Goal: Task Accomplishment & Management: Use online tool/utility

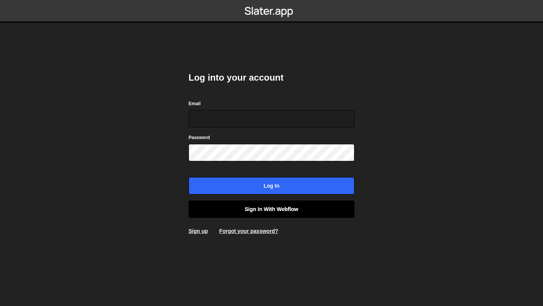
click at [254, 209] on link "Sign in with Webflow" at bounding box center [271, 209] width 166 height 17
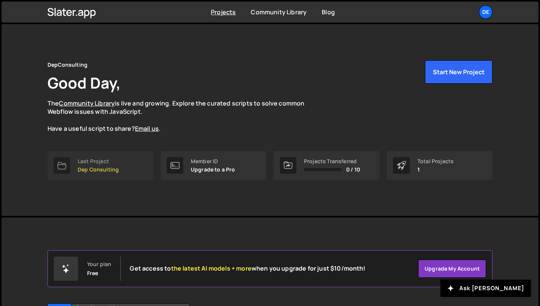
click at [123, 166] on link "Last Project Dep Consulting" at bounding box center [100, 165] width 106 height 29
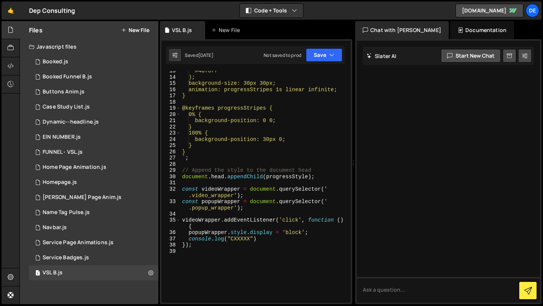
scroll to position [98, 0]
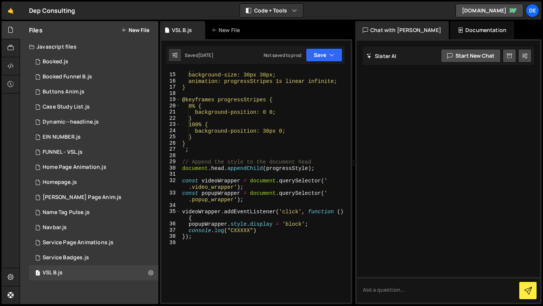
click at [369, 30] on div "Chat with [PERSON_NAME]" at bounding box center [401, 30] width 93 height 18
click at [340, 33] on div "VSL B.js New File" at bounding box center [256, 30] width 192 height 18
click at [356, 64] on div "[PERSON_NAME] Start new chat Select a page to chat with [PERSON_NAME] [PERSON_N…" at bounding box center [448, 171] width 186 height 265
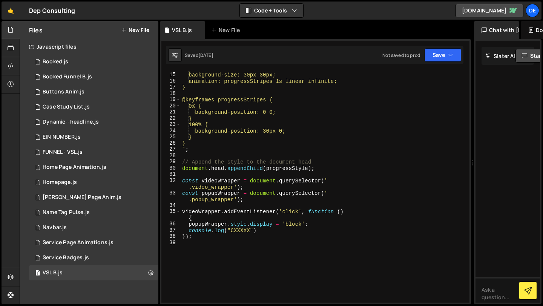
drag, startPoint x: 354, startPoint y: 167, endPoint x: 542, endPoint y: 162, distance: 188.9
click at [477, 162] on icon at bounding box center [474, 163] width 6 height 8
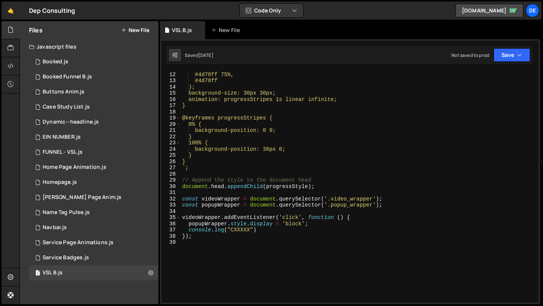
scroll to position [0, 0]
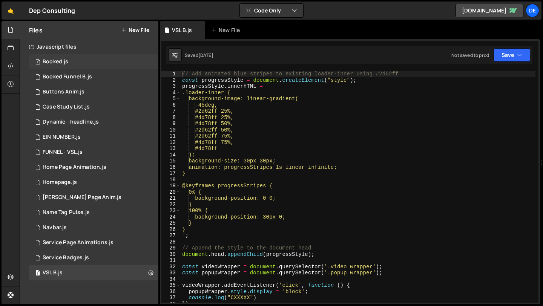
click at [107, 63] on div "1 Booked.js 0" at bounding box center [93, 61] width 129 height 15
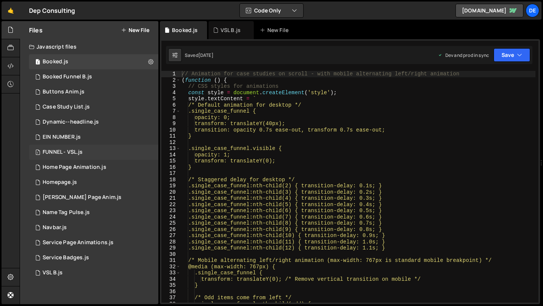
click at [100, 152] on div "1 FUNNEL - VSL.js 0" at bounding box center [93, 152] width 129 height 15
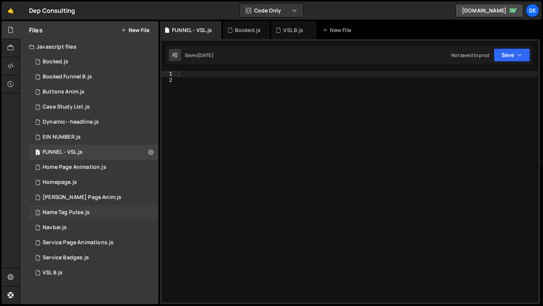
click at [116, 209] on div "1 Name Tag Pulse.js 0" at bounding box center [93, 212] width 129 height 15
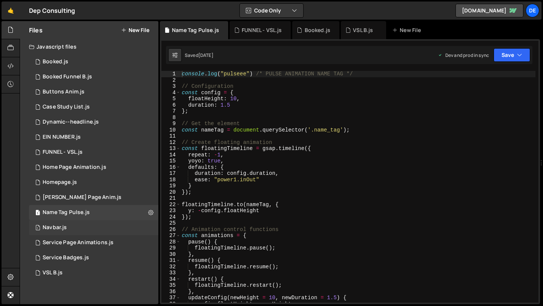
click at [113, 224] on div "1 Navbar.js 0" at bounding box center [93, 227] width 129 height 15
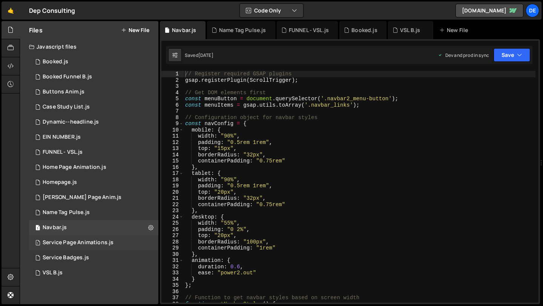
click at [112, 239] on div "1 Service Page Animations.js 0" at bounding box center [93, 242] width 129 height 15
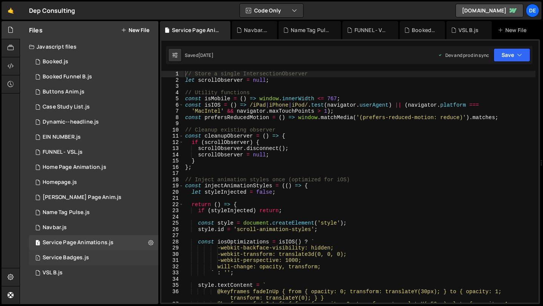
click at [110, 254] on div "1 Service Badges.js 0" at bounding box center [93, 257] width 129 height 15
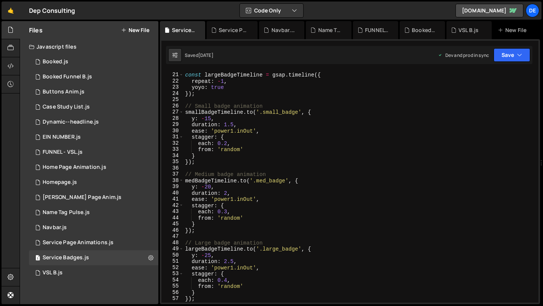
scroll to position [123, 0]
click at [81, 268] on div "1 VSL B.js 0" at bounding box center [93, 272] width 129 height 15
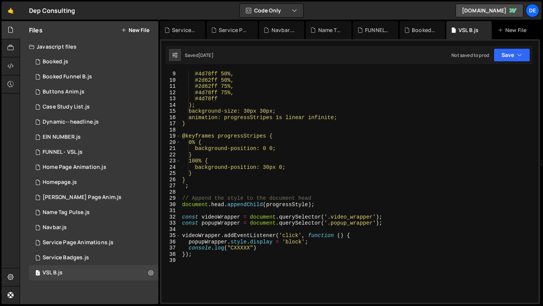
scroll to position [50, 0]
click at [89, 163] on div "1 Home Page Animation.js 0" at bounding box center [93, 167] width 129 height 15
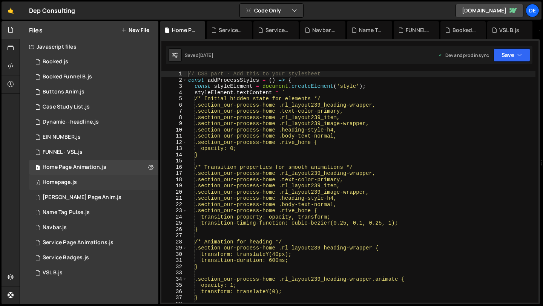
click at [86, 180] on div "1 Homepage.js 0" at bounding box center [93, 182] width 129 height 15
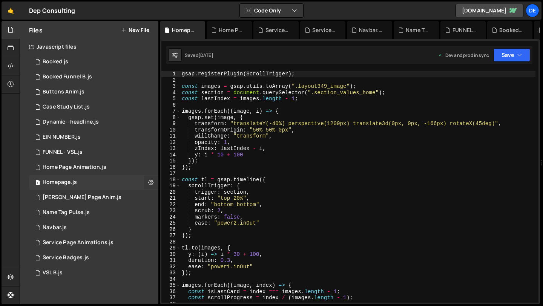
click at [147, 182] on button at bounding box center [151, 183] width 14 height 14
type input "Homepage"
radio input "true"
checkbox input "true"
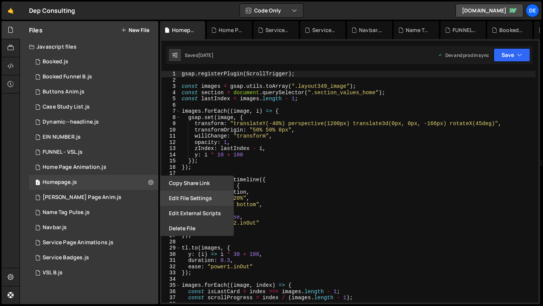
click at [181, 197] on button "Edit File Settings" at bounding box center [197, 198] width 74 height 15
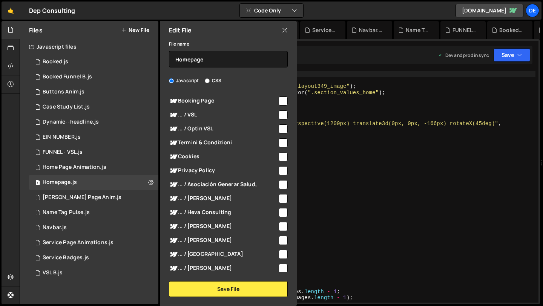
scroll to position [0, 0]
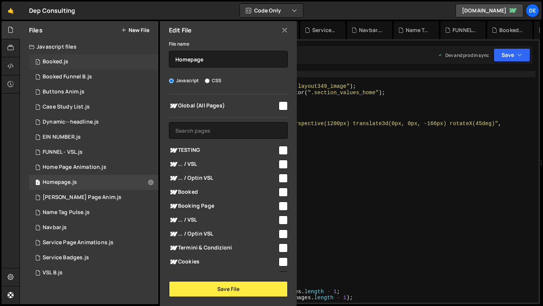
click at [131, 65] on div "1 Booked.js 0" at bounding box center [93, 61] width 129 height 15
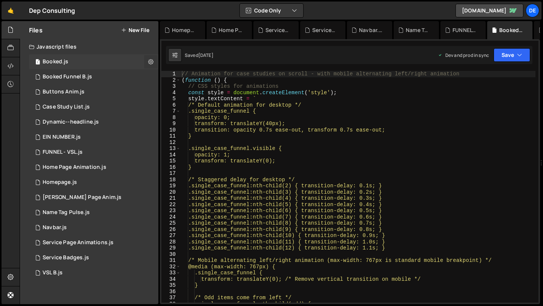
click at [150, 62] on icon at bounding box center [150, 61] width 5 height 7
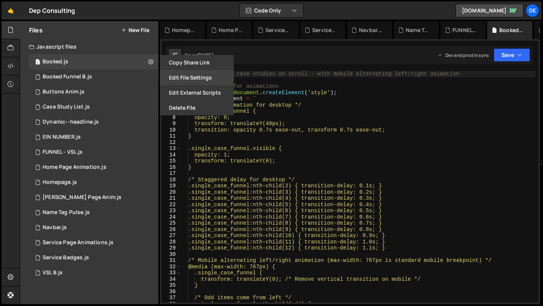
click at [196, 78] on button "Edit File Settings" at bounding box center [197, 77] width 74 height 15
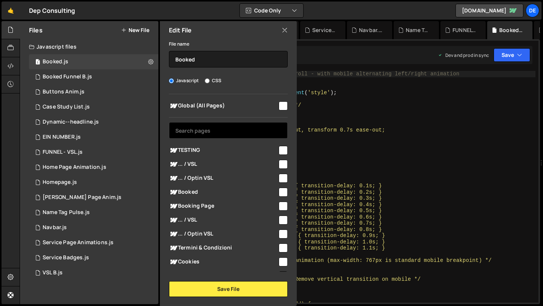
scroll to position [245, 0]
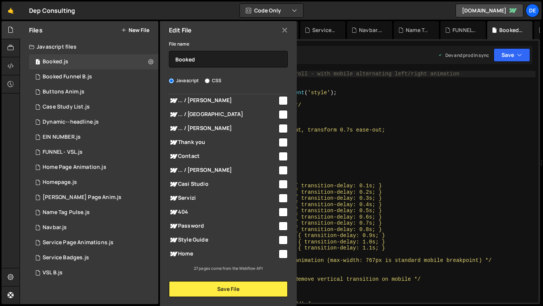
click at [283, 29] on icon at bounding box center [285, 30] width 6 height 8
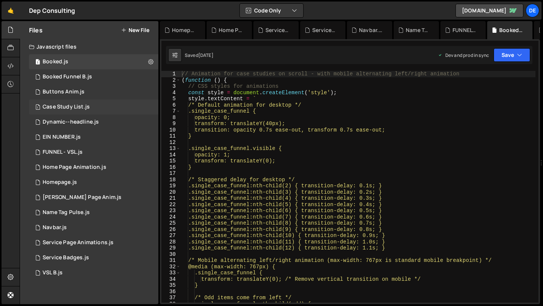
click at [115, 106] on div "1 Case Study List.js 0" at bounding box center [93, 107] width 129 height 15
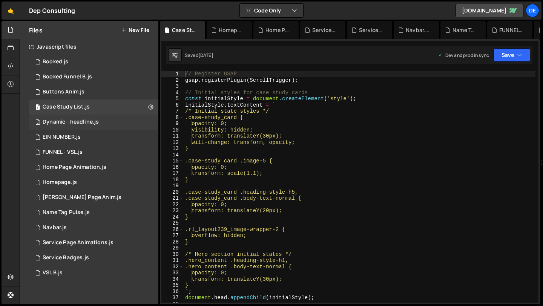
click at [115, 120] on div "2 Dynamic--headline.js 0" at bounding box center [93, 122] width 129 height 15
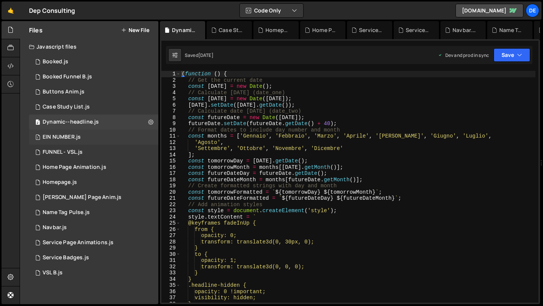
click at [113, 131] on div "1 EIN NUMBER.js 0" at bounding box center [93, 137] width 129 height 15
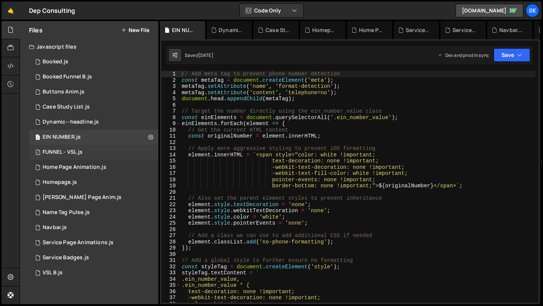
click at [112, 145] on div "1 FUNNEL - VSL.js 0" at bounding box center [93, 152] width 129 height 15
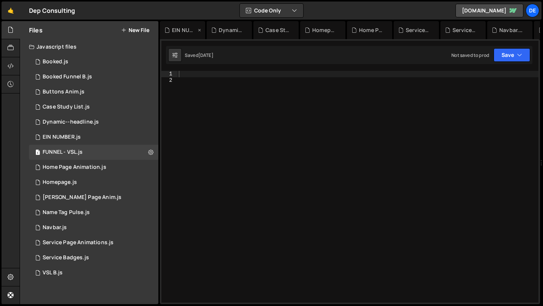
click at [200, 31] on icon at bounding box center [199, 30] width 5 height 8
click at [0, 0] on icon at bounding box center [0, 0] width 0 height 0
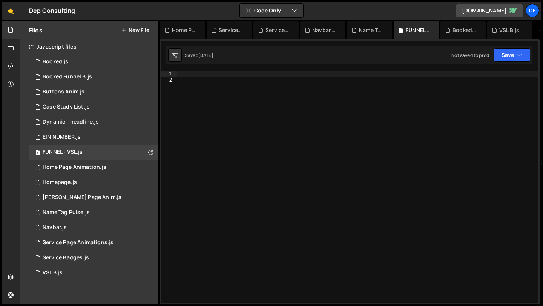
click at [0, 0] on icon at bounding box center [0, 0] width 0 height 0
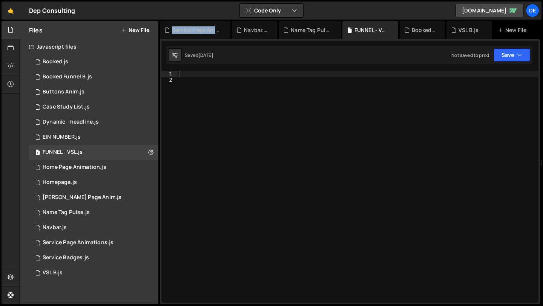
click at [200, 31] on div "Service Page Animations.js" at bounding box center [196, 30] width 49 height 8
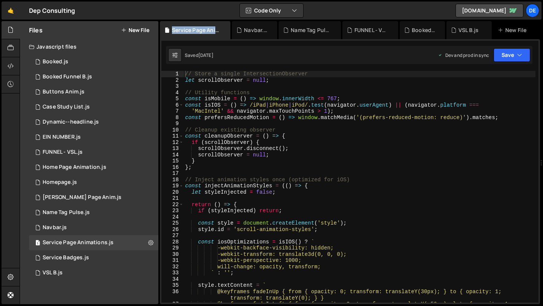
click at [200, 31] on div "Service Page Animations.js" at bounding box center [196, 30] width 49 height 8
click at [223, 32] on icon at bounding box center [224, 30] width 5 height 8
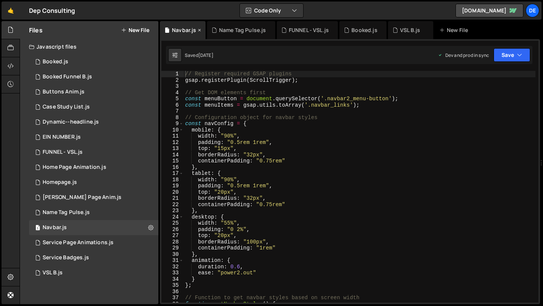
click at [202, 32] on icon at bounding box center [199, 30] width 5 height 8
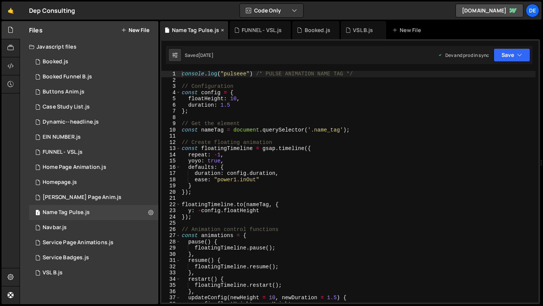
click at [199, 32] on div "Name Tag Pulse.js" at bounding box center [195, 30] width 47 height 8
click at [223, 32] on icon at bounding box center [222, 30] width 5 height 8
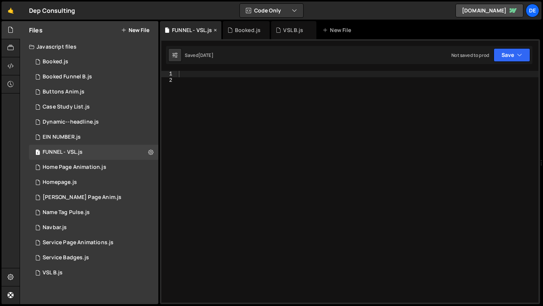
click at [214, 30] on icon at bounding box center [215, 30] width 5 height 8
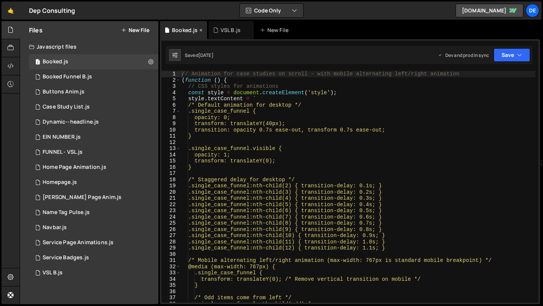
click at [199, 31] on icon at bounding box center [200, 30] width 5 height 8
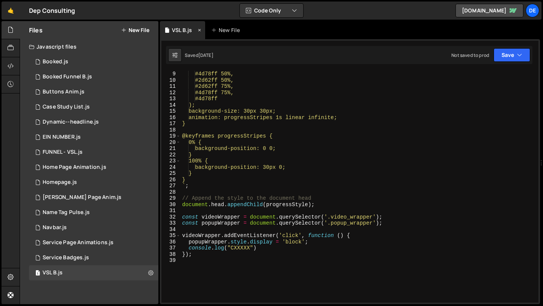
click at [201, 31] on icon at bounding box center [199, 30] width 5 height 8
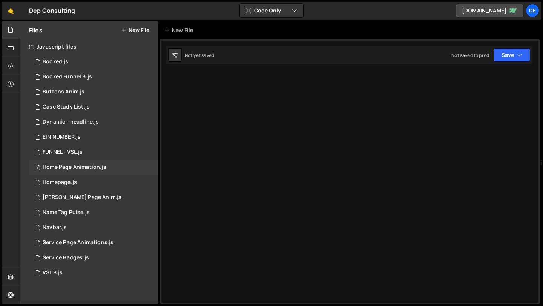
click at [93, 174] on div "1 Home Page Animation.js 0" at bounding box center [93, 167] width 129 height 15
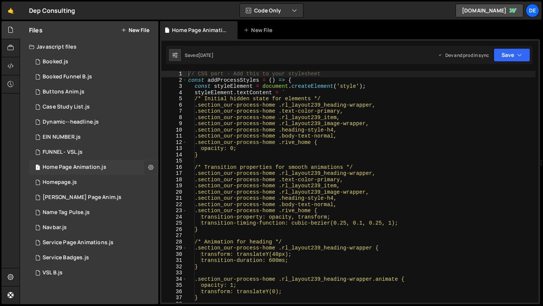
click at [147, 165] on button at bounding box center [151, 168] width 14 height 14
type input "Home Page Animation"
radio input "true"
checkbox input "true"
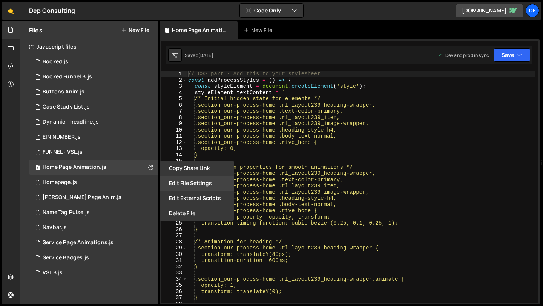
click at [187, 182] on button "Edit File Settings" at bounding box center [197, 183] width 74 height 15
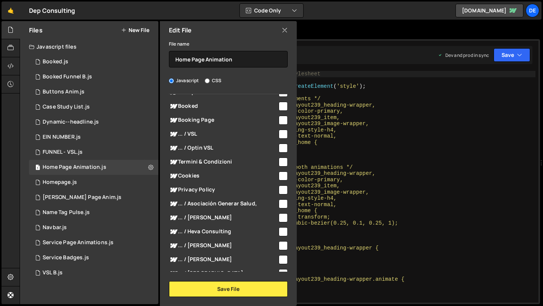
scroll to position [0, 0]
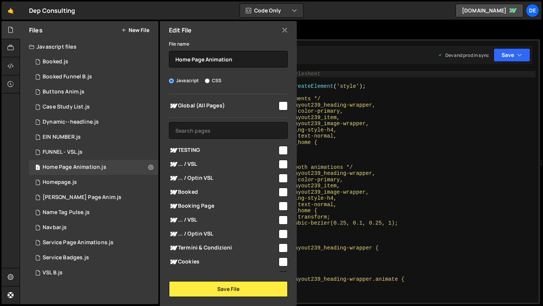
click at [286, 29] on icon at bounding box center [285, 30] width 6 height 8
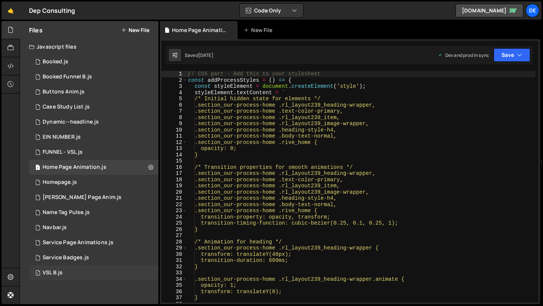
click at [70, 268] on div "1 VSL B.js 0" at bounding box center [93, 272] width 129 height 15
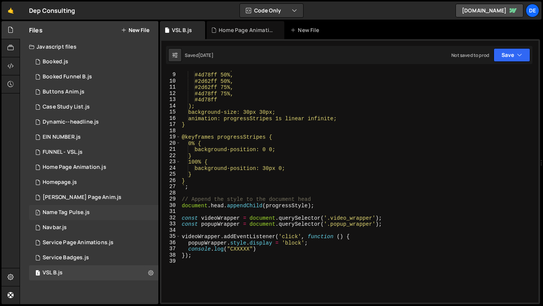
scroll to position [72, 0]
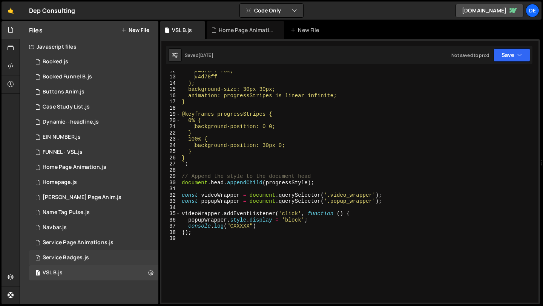
click at [103, 255] on div "1 Service Badges.js 0" at bounding box center [93, 257] width 129 height 15
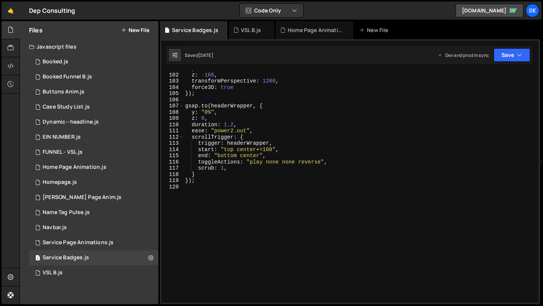
scroll to position [627, 0]
click at [96, 240] on div "Service Page Animations.js" at bounding box center [78, 242] width 71 height 7
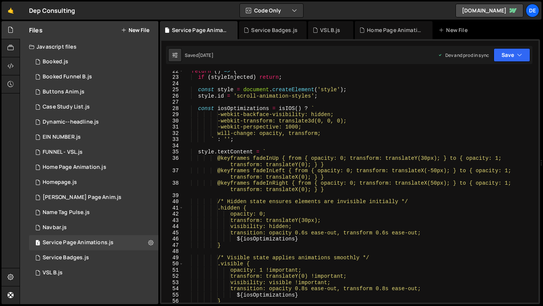
scroll to position [0, 0]
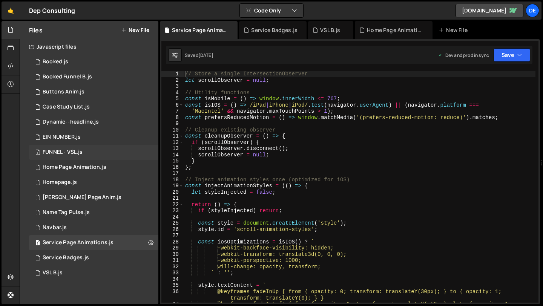
click at [115, 156] on div "1 FUNNEL - VSL.js 0" at bounding box center [93, 152] width 129 height 15
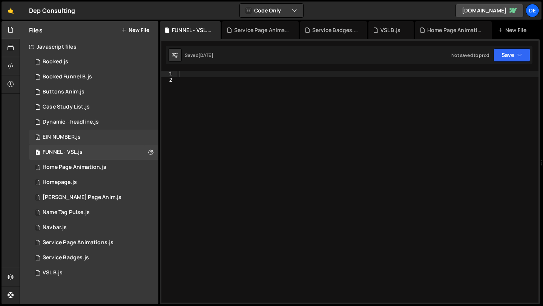
click at [113, 137] on div "1 EIN NUMBER.js 0" at bounding box center [93, 137] width 129 height 15
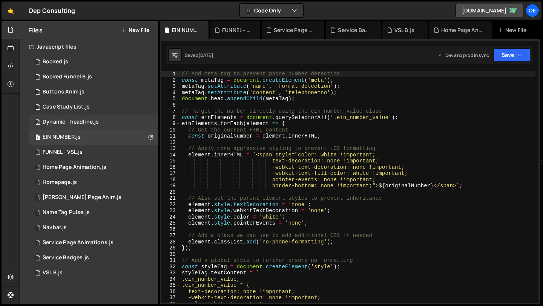
click at [113, 124] on div "2 Dynamic--headline.js 0" at bounding box center [93, 122] width 129 height 15
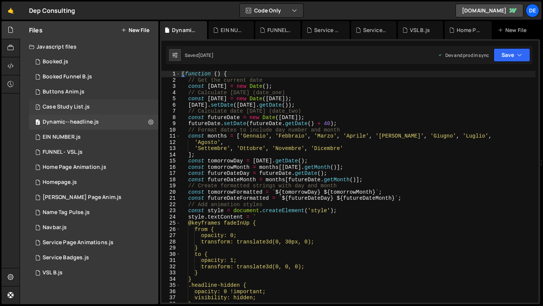
click at [112, 106] on div "1 Case Study List.js 0" at bounding box center [93, 107] width 129 height 15
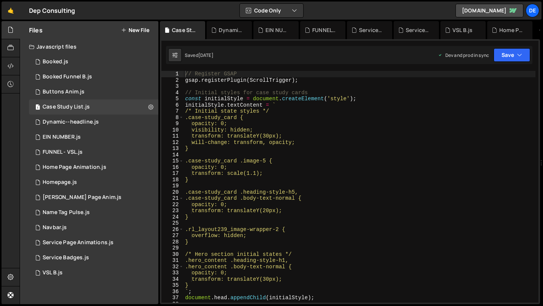
click at [100, 46] on div "Javascript files" at bounding box center [89, 46] width 138 height 15
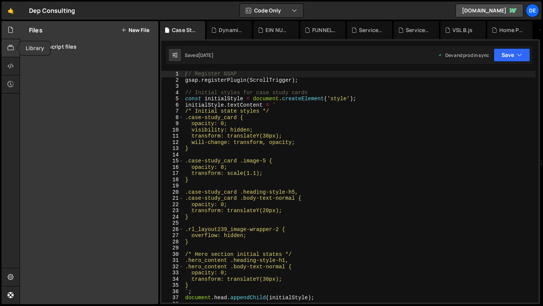
click at [11, 50] on icon at bounding box center [11, 48] width 6 height 8
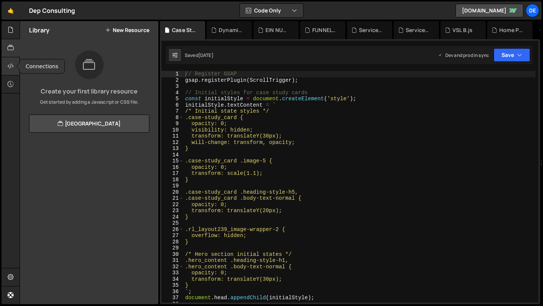
click at [13, 63] on icon at bounding box center [11, 66] width 6 height 8
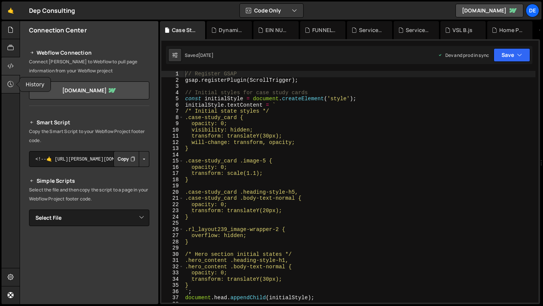
click at [15, 80] on div at bounding box center [11, 84] width 18 height 18
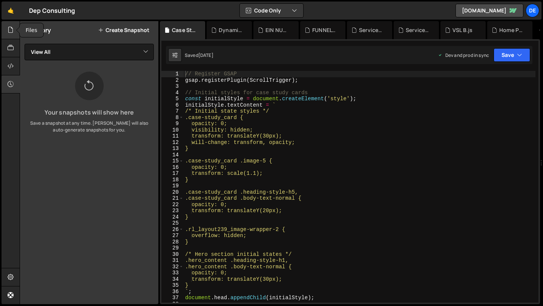
click at [13, 31] on icon at bounding box center [11, 30] width 6 height 8
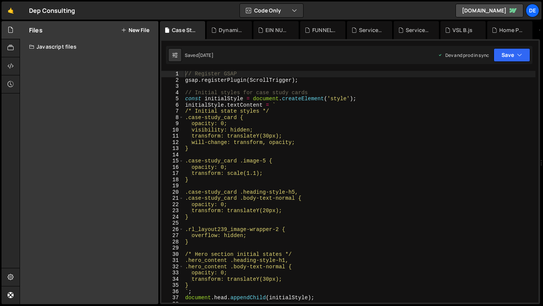
type textarea "// Initial styles for case study cards"
click at [264, 95] on div "// Register GSAP gsap . registerPlugin ( ScrollTrigger ) ; // Initial styles fo…" at bounding box center [360, 193] width 352 height 244
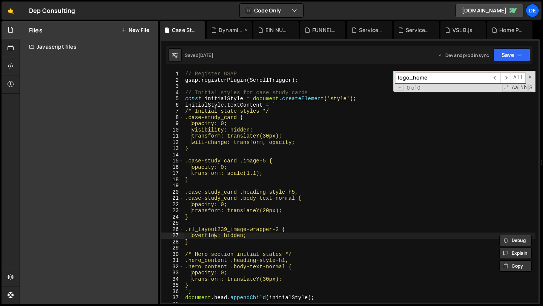
type input "logo_home"
click at [220, 23] on div "Dynamic--headline.js" at bounding box center [229, 30] width 45 height 18
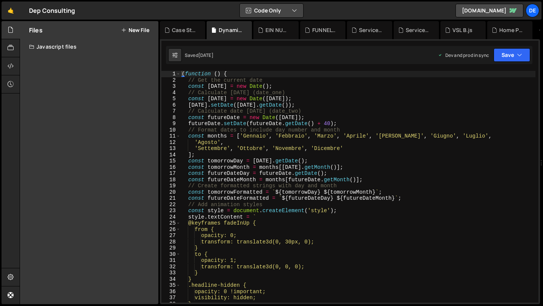
click at [287, 6] on button "Code Only" at bounding box center [271, 11] width 63 height 14
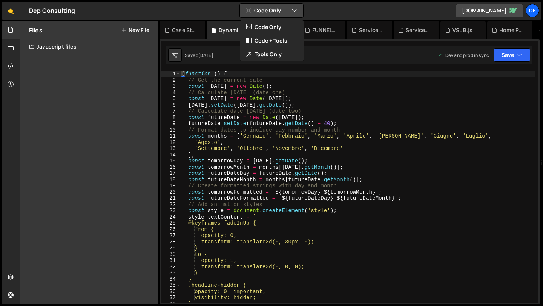
click at [287, 6] on button "Code Only" at bounding box center [271, 11] width 63 height 14
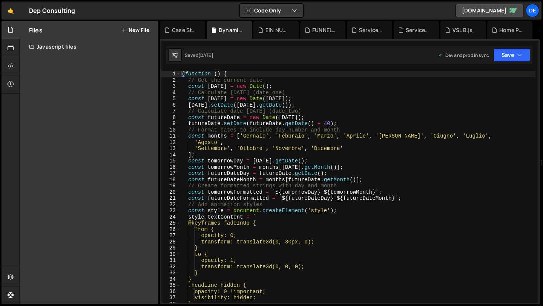
click at [47, 46] on div "Javascript files" at bounding box center [89, 46] width 138 height 15
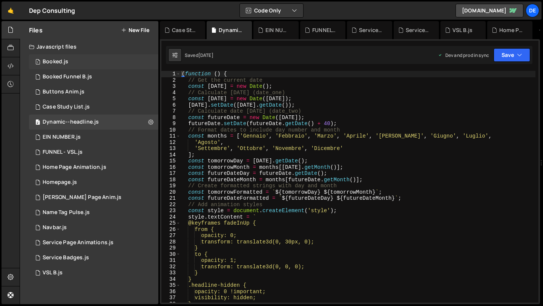
click at [70, 57] on div "1 Booked.js 0" at bounding box center [95, 61] width 132 height 15
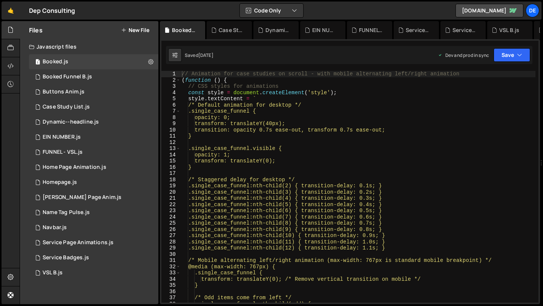
type textarea "const style = document.createElement('style');"
click at [286, 93] on div "// Animation for case studies on scroll - with mobile alternating left/right an…" at bounding box center [357, 193] width 355 height 244
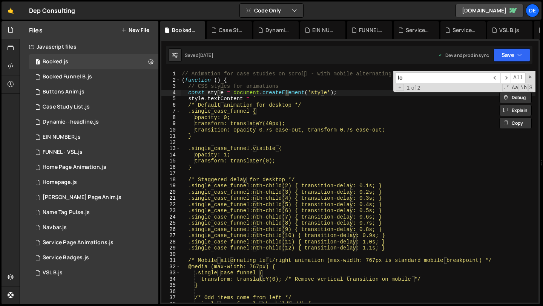
scroll to position [438, 0]
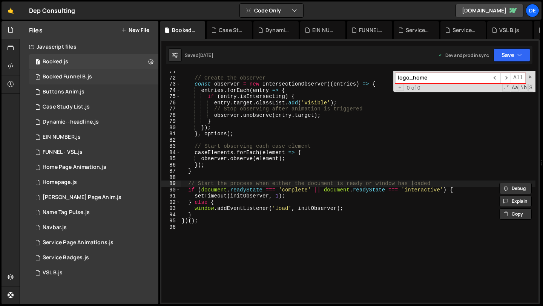
type input "logo_home"
click at [80, 78] on div "Booked Funnel B.js" at bounding box center [67, 77] width 49 height 7
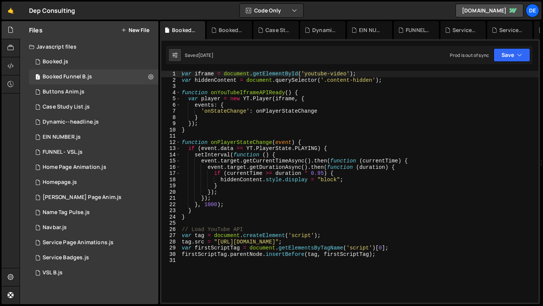
type textarea "function onYouTubeIframeAPIReady() {"
click at [388, 92] on div "var iframe = document . getElementById ( 'youtube-video' ) ; var hiddenContent …" at bounding box center [359, 193] width 358 height 244
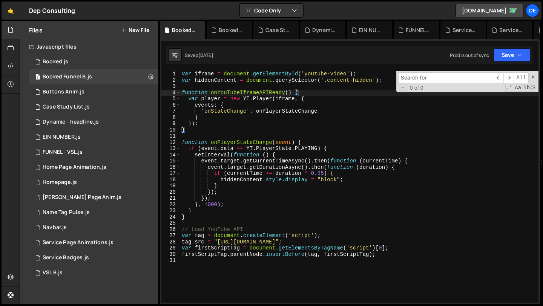
type input "logo_home"
click at [110, 129] on div "2 Dynamic--headline.js 0" at bounding box center [95, 122] width 132 height 15
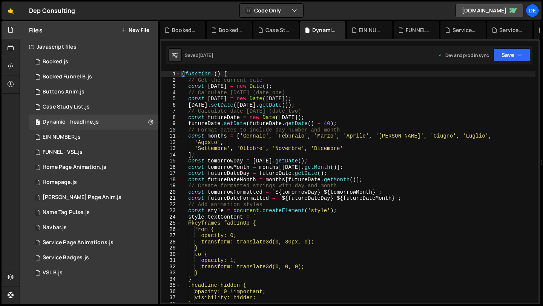
type textarea "[DATE].setDate([DATE].getDate());"
click at [329, 108] on div "( function ( ) { // Get the current date const [DATE] = new Date ( ) ; // Calcu…" at bounding box center [357, 193] width 355 height 244
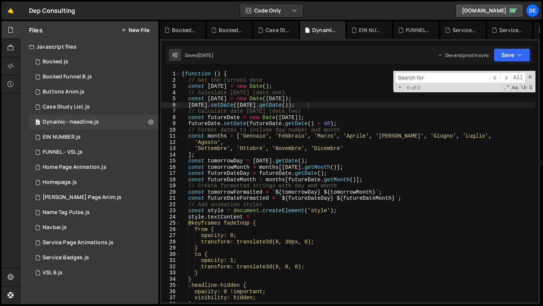
type input "logo_home"
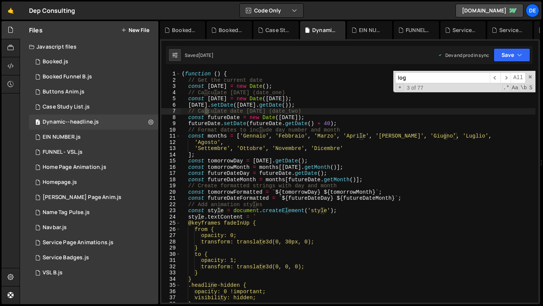
scroll to position [226, 0]
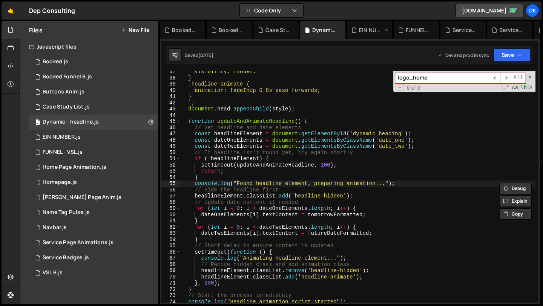
type input "logo_home"
click at [361, 27] on div "EIN NUMBER.js" at bounding box center [371, 30] width 24 height 8
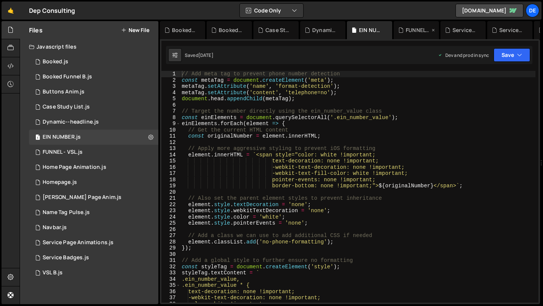
click at [400, 34] on div "FUNNEL - VSL.js" at bounding box center [416, 30] width 45 height 18
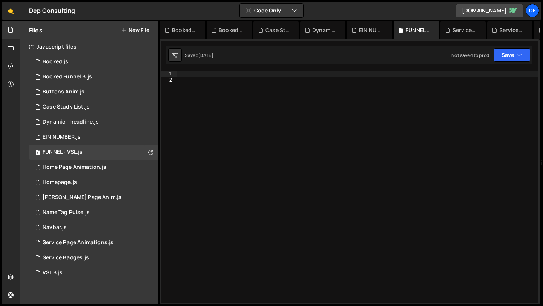
click at [336, 83] on div at bounding box center [357, 193] width 361 height 244
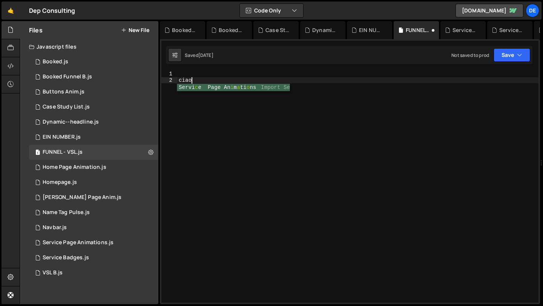
scroll to position [0, 0]
click at [363, 27] on div "EIN NUMBER.js" at bounding box center [371, 30] width 24 height 8
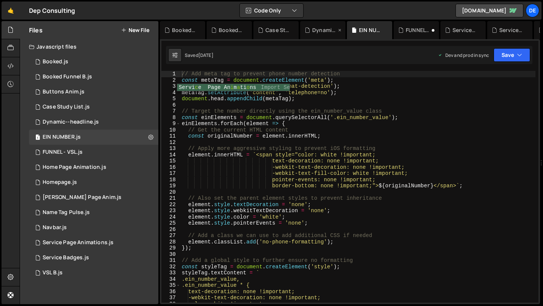
click at [328, 34] on div "Dynamic--headline.js" at bounding box center [322, 30] width 45 height 18
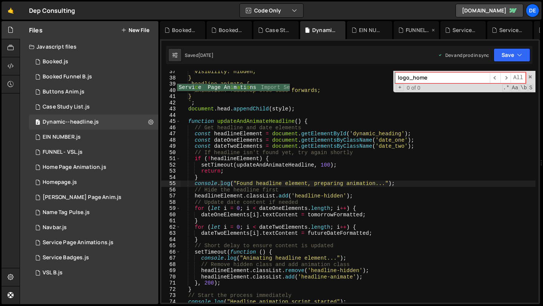
click at [403, 30] on icon at bounding box center [400, 30] width 5 height 8
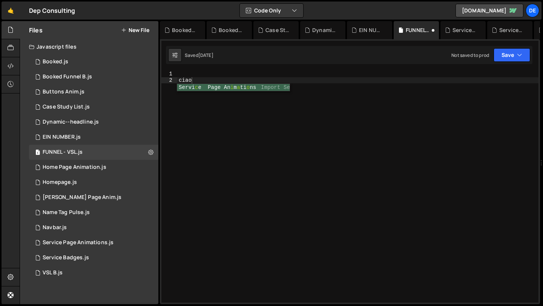
click at [290, 86] on div "ciao" at bounding box center [357, 193] width 361 height 244
click at [292, 81] on div "ciao" at bounding box center [357, 193] width 361 height 244
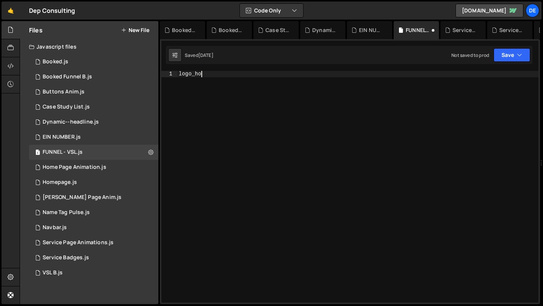
scroll to position [0, 2]
click at [304, 97] on div "logo_home" at bounding box center [357, 193] width 361 height 244
type textarea "logo_home"
click at [73, 75] on div "Booked Funnel B.js" at bounding box center [67, 77] width 49 height 7
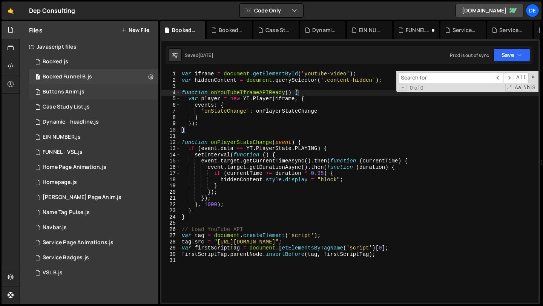
click at [74, 93] on div "Buttons Anim.js" at bounding box center [64, 92] width 42 height 7
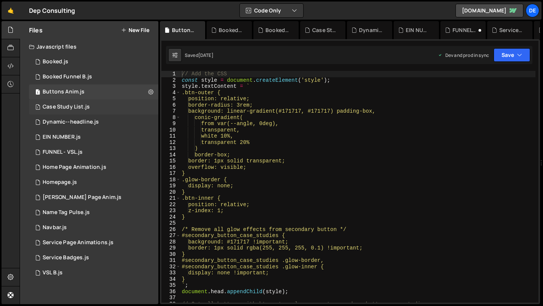
click at [74, 111] on div "1 Case Study List.js 0" at bounding box center [95, 107] width 132 height 15
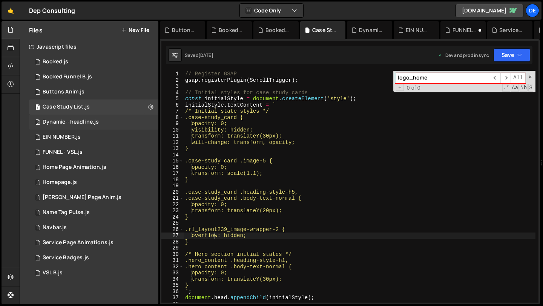
click at [74, 126] on div "2 Dynamic--headline.js 0" at bounding box center [95, 122] width 132 height 15
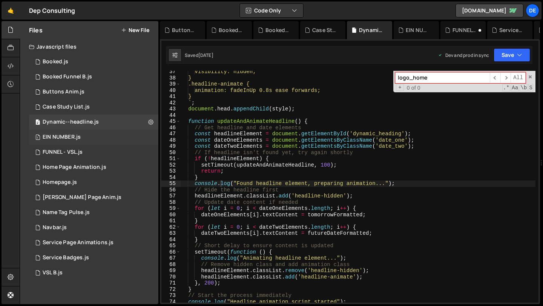
click at [74, 137] on div "EIN NUMBER.js" at bounding box center [62, 137] width 38 height 7
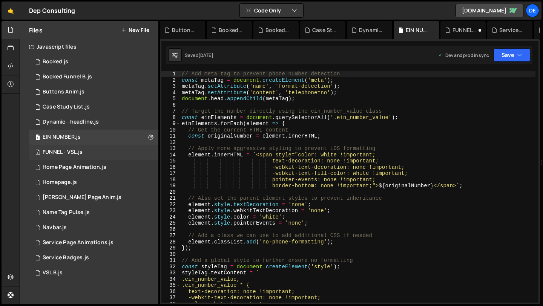
click at [76, 149] on div "FUNNEL - VSL.js" at bounding box center [63, 152] width 40 height 7
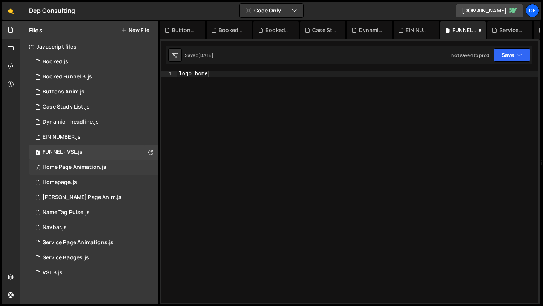
click at [78, 165] on div "Home Page Animation.js" at bounding box center [75, 167] width 64 height 7
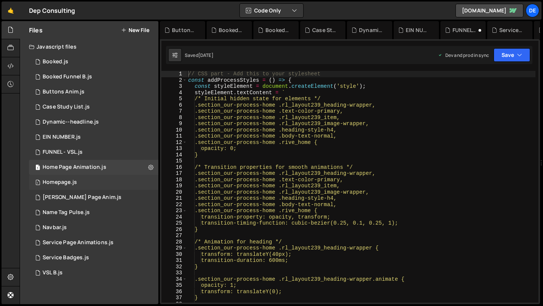
click at [78, 182] on div "1 Homepage.js 0" at bounding box center [95, 182] width 132 height 15
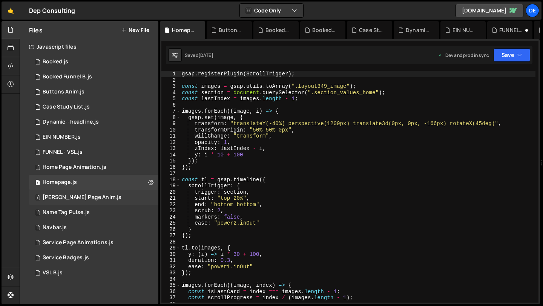
click at [78, 200] on div "[PERSON_NAME] Page Anim.js" at bounding box center [82, 197] width 79 height 7
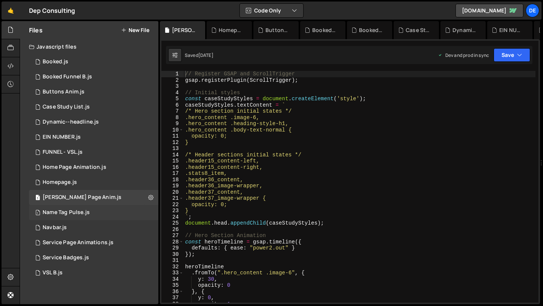
click at [79, 215] on div "Name Tag Pulse.js" at bounding box center [66, 212] width 47 height 7
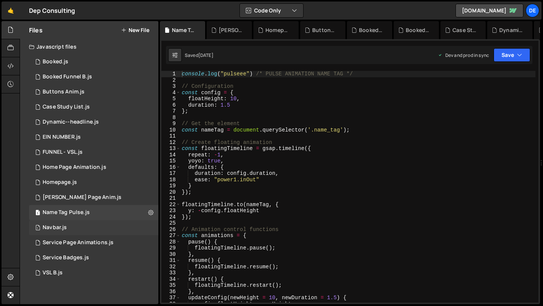
click at [80, 226] on div "1 Navbar.js 0" at bounding box center [95, 227] width 132 height 15
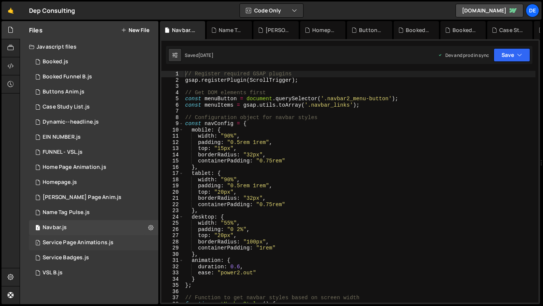
click at [80, 235] on div "1 Service Page Animations.js 0" at bounding box center [95, 242] width 132 height 15
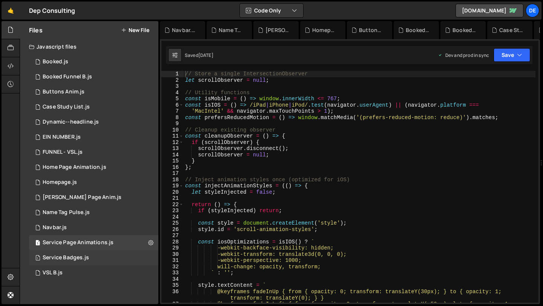
click at [78, 254] on div "Service Badges.js" at bounding box center [66, 257] width 46 height 7
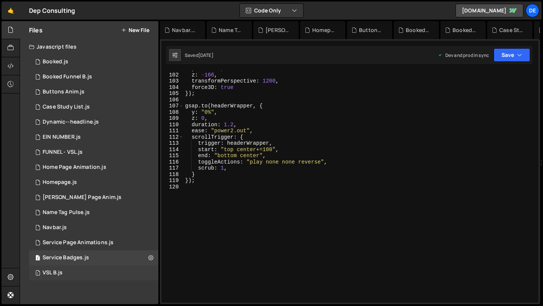
click at [78, 271] on div "1 VSL B.js 0" at bounding box center [95, 272] width 132 height 15
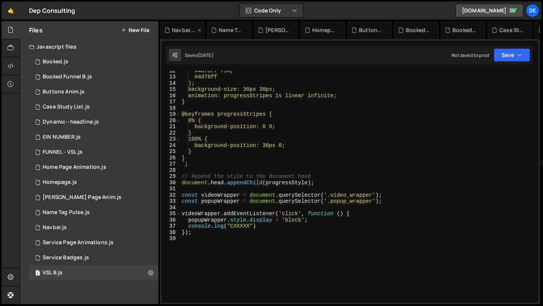
click at [181, 29] on div "Navbar.js" at bounding box center [184, 30] width 24 height 8
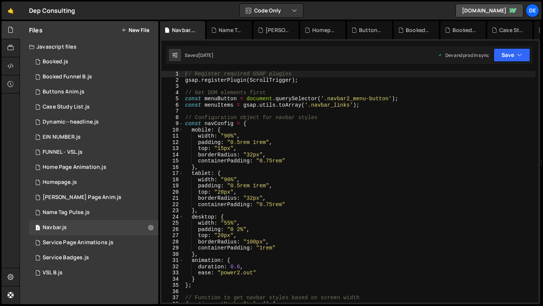
type textarea "const menuButton = document.querySelector('.navbar2_menu-button');"
click at [229, 98] on div "// Register required GSAP plugins gsap . registerPlugin ( ScrollTrigger ) ; // …" at bounding box center [360, 193] width 352 height 244
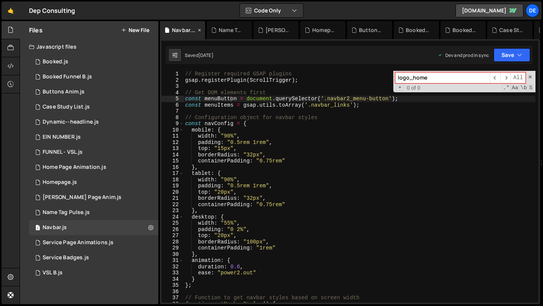
type input "logo_home"
click at [198, 29] on icon at bounding box center [199, 30] width 5 height 8
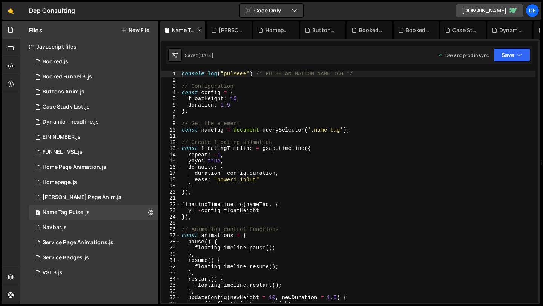
click at [185, 31] on div "Name Tag Pulse.js" at bounding box center [184, 30] width 24 height 8
click at [228, 82] on div "console . log ( "pulseee" ) /* PULSE ANIMATION NAME TAG */ // Configuration con…" at bounding box center [357, 193] width 355 height 244
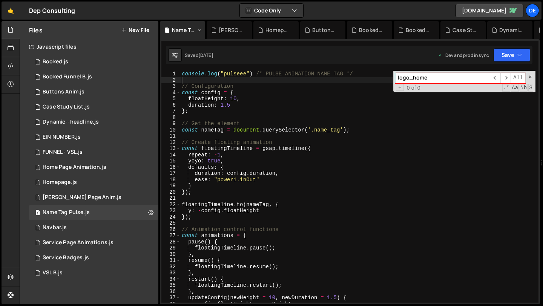
type input "logo_home"
click at [198, 30] on icon at bounding box center [199, 30] width 5 height 8
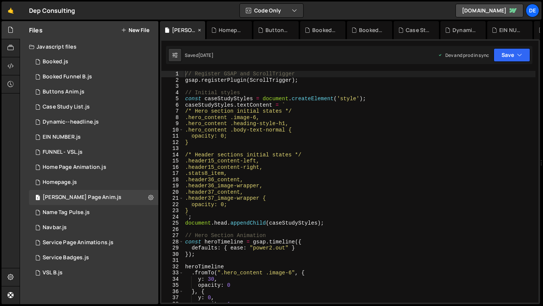
click at [189, 31] on div "[PERSON_NAME] Page Anim.js" at bounding box center [184, 30] width 24 height 8
type textarea "// Initial styles"
click at [234, 93] on div "// Register GSAP and ScrollTrigger gsap . registerPlugin ( ScrollTrigger ) ; //…" at bounding box center [360, 193] width 352 height 244
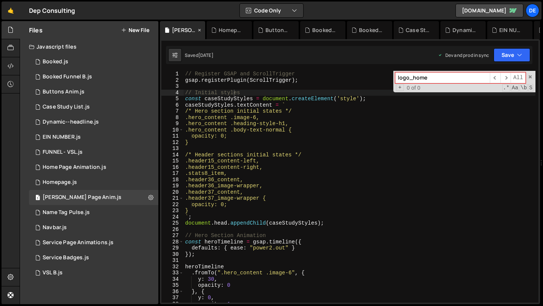
type input "logo_home"
click at [199, 29] on icon at bounding box center [199, 30] width 5 height 8
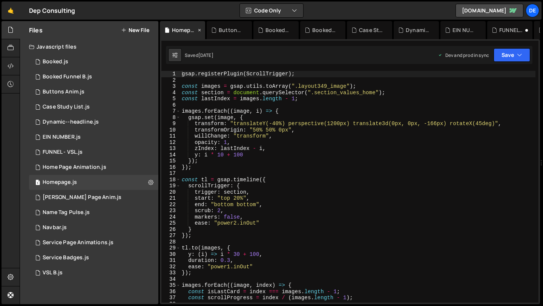
click at [183, 31] on div "Homepage.js" at bounding box center [184, 30] width 24 height 8
type textarea "const section = document.querySelector(".section_values_home");"
click at [222, 91] on div "gsap . registerPlugin ( ScrollTrigger ) ; const images = gsap . utils . toArray…" at bounding box center [357, 193] width 355 height 244
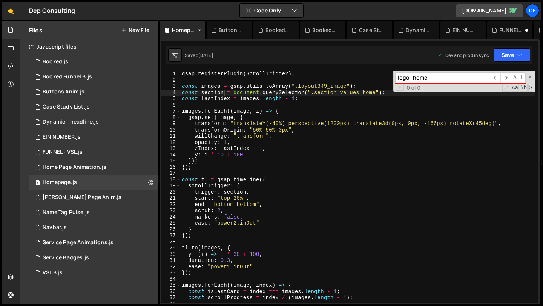
type input "logo_home"
click at [198, 28] on icon at bounding box center [199, 30] width 5 height 8
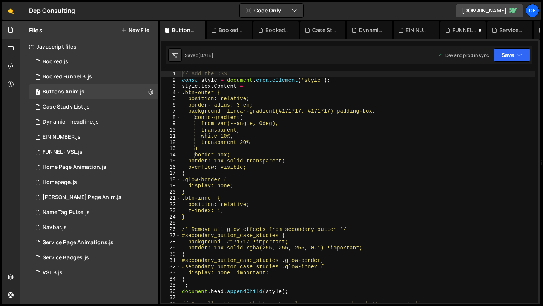
type textarea ".btn-outer {"
click at [224, 94] on div "// Add the CSS const style = document . createElement ( 'style' ) ; style . tex…" at bounding box center [357, 193] width 355 height 244
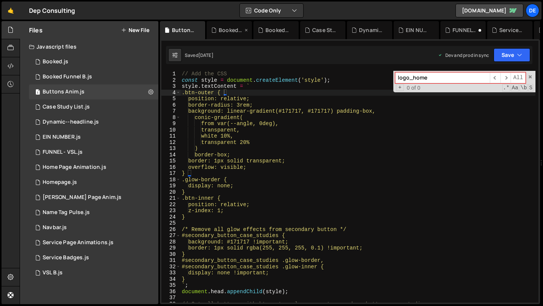
type input "logo_home"
click at [222, 31] on div "Booked Funnel B.js" at bounding box center [231, 30] width 24 height 8
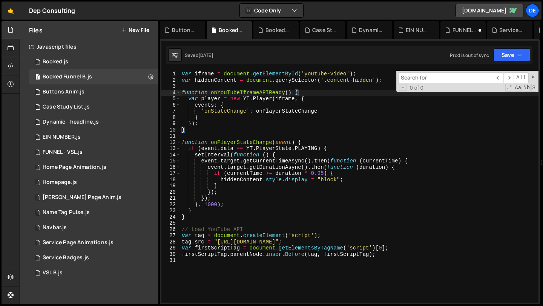
click at [234, 92] on div "var iframe = document . getElementById ( 'youtube-video' ) ; var hiddenContent …" at bounding box center [359, 193] width 358 height 244
type textarea "firstScriptTag.parentNode.insertBefore(tag, firstScriptTag);"
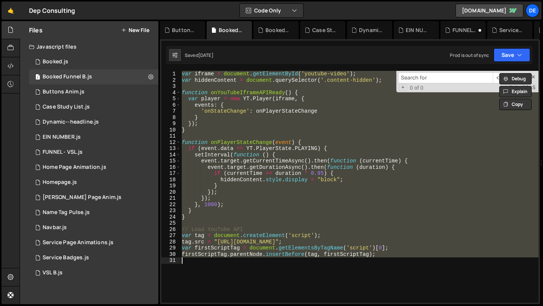
click at [428, 82] on input at bounding box center [445, 77] width 95 height 11
paste input "logo_home"
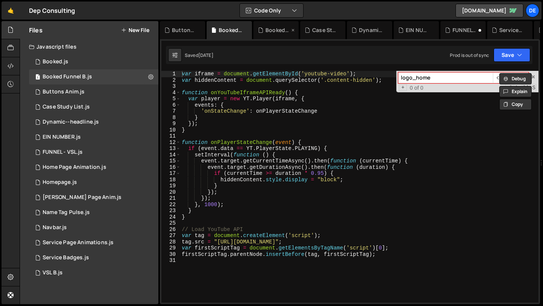
type input "logo_home"
click at [263, 30] on div "Booked.js" at bounding box center [274, 30] width 32 height 8
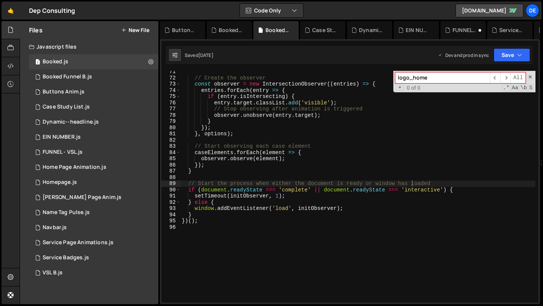
click at [421, 81] on input "logo_home" at bounding box center [442, 77] width 95 height 11
click at [314, 24] on div "Case Study List.js" at bounding box center [322, 30] width 45 height 18
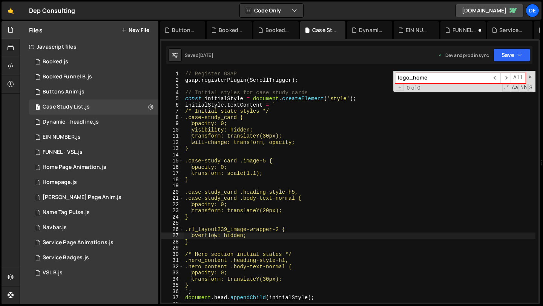
click at [431, 79] on input "logo_home" at bounding box center [442, 77] width 95 height 11
click at [369, 34] on div "Dynamic--headline.js" at bounding box center [369, 30] width 45 height 18
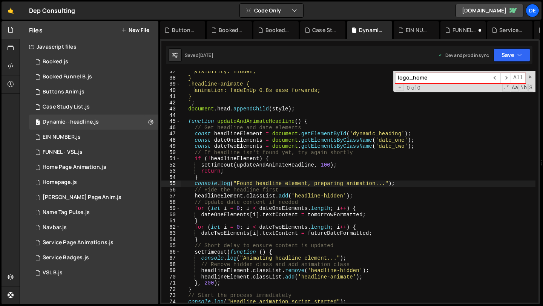
click at [409, 41] on div "Type cmd + s to save your Javascript file. XXXXXXXXXXXXXXXXXXXXXXXXXXXXXXXXXXXX…" at bounding box center [350, 171] width 380 height 265
click at [413, 37] on div "EIN NUMBER.js" at bounding box center [416, 30] width 45 height 18
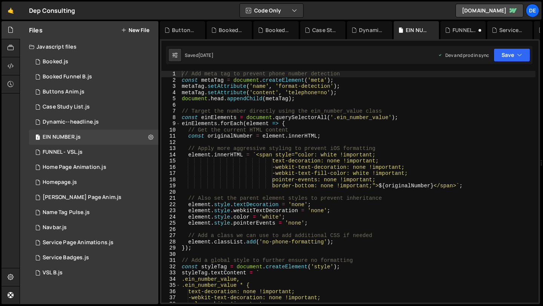
click at [434, 60] on div "Saved [DATE] Dev and prod in sync Upgrade to Edit Save Save to Staging S Saved …" at bounding box center [349, 55] width 366 height 18
type textarea "const metaTag = document.createElement('meta');"
click at [428, 80] on div "// Add meta tag to prevent phone number detection const metaTag = document . cr…" at bounding box center [357, 193] width 355 height 244
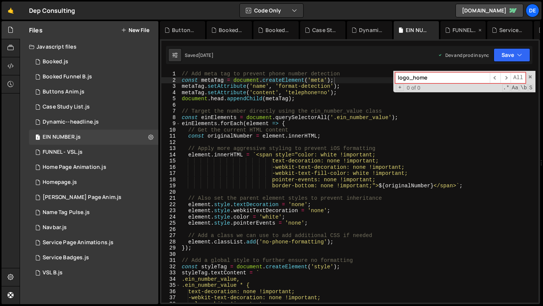
type input "logo_home"
click at [449, 23] on div "FUNNEL - VSL.js" at bounding box center [462, 30] width 45 height 18
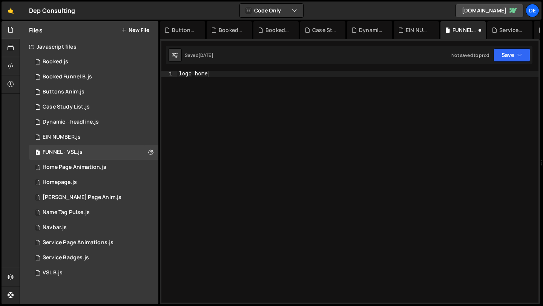
click at [435, 78] on div "logo_home" at bounding box center [357, 193] width 361 height 244
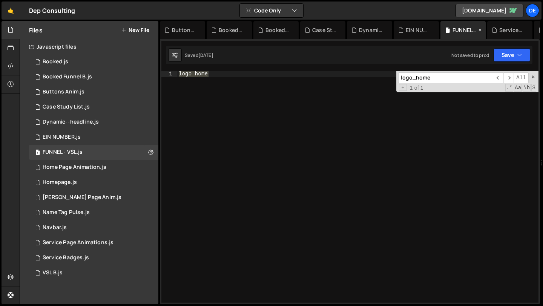
type input "logo_home"
click at [485, 29] on div "FUNNEL - VSL.js" at bounding box center [462, 30] width 45 height 18
click at [491, 29] on div "Service Page Animations.js" at bounding box center [509, 30] width 45 height 18
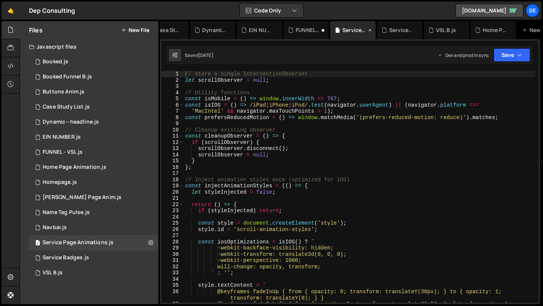
scroll to position [0, 181]
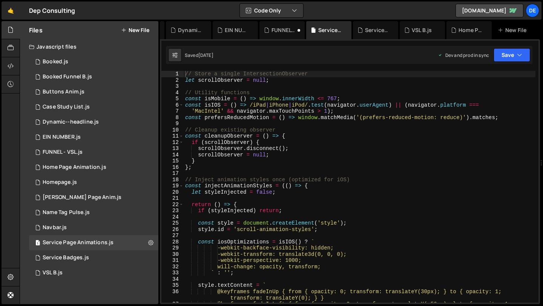
type textarea "const isMobile = () => window.innerWidth <= 767;"
click at [388, 97] on div "// Store a single IntersectionObserver let scrollObserver = null ; // Utility f…" at bounding box center [360, 196] width 352 height 251
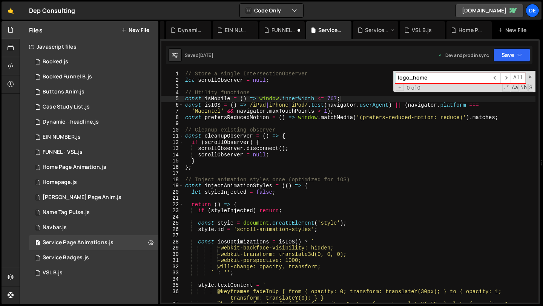
type input "logo_home"
click at [372, 30] on div "Service Badges.js" at bounding box center [377, 30] width 24 height 8
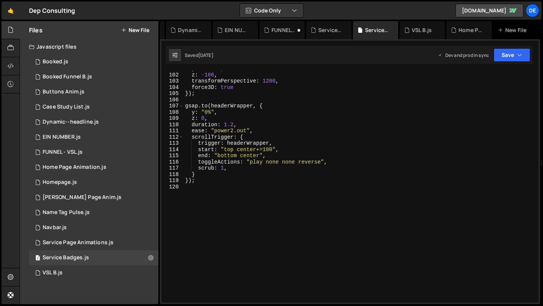
type textarea "force3D: true"
click at [403, 89] on div "y : "-20%" , z : - 166 , transformPerspective : 1200 , force3D : true }) ; gsap…" at bounding box center [360, 188] width 352 height 244
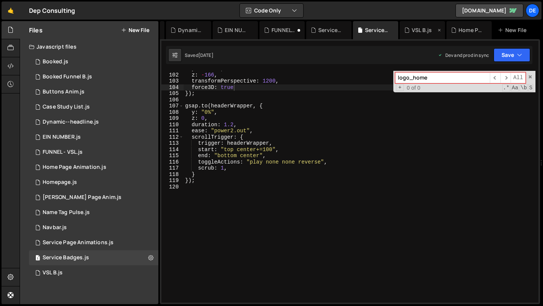
type input "logo_home"
click at [414, 29] on div "VSL B.js" at bounding box center [422, 30] width 20 height 8
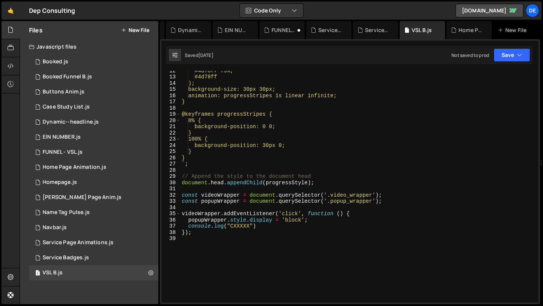
type textarea ");"
click at [336, 83] on div "#4d78ff 75%, #4d78ff ); background-size: 30px 30px; animation: progressStripes …" at bounding box center [357, 189] width 355 height 244
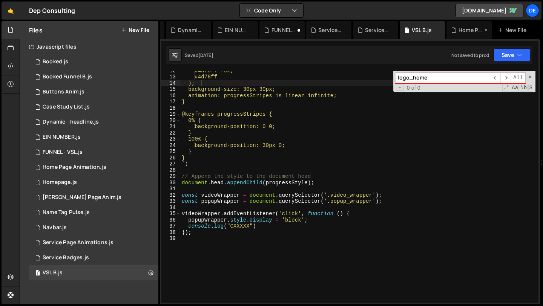
type input "logo_home"
click at [467, 34] on div "Home Page Animation.js" at bounding box center [468, 30] width 45 height 18
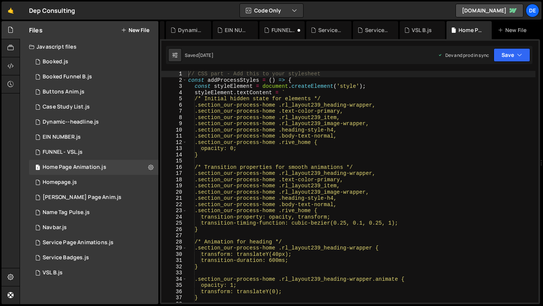
type textarea "styleElement.textContent = `"
click at [429, 94] on div "// CSS part - Add this to your stylesheet const addProcessStyles = ( ) => { con…" at bounding box center [361, 193] width 349 height 244
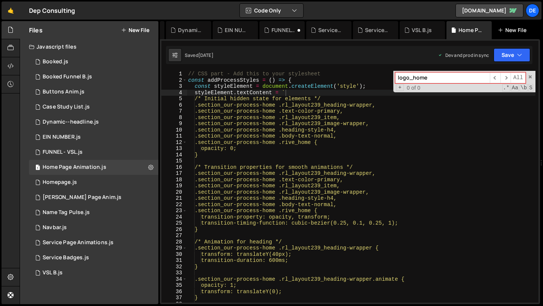
type input "logo_home"
click at [503, 29] on div "New File" at bounding box center [514, 30] width 32 height 8
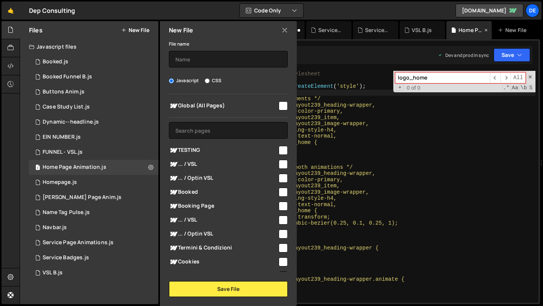
click at [471, 37] on div "Home Page Animation.js" at bounding box center [468, 30] width 45 height 18
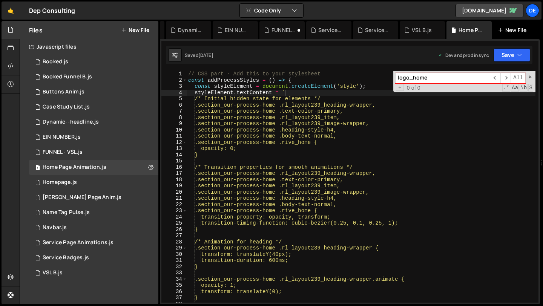
click at [501, 34] on div "New File" at bounding box center [515, 30] width 45 height 18
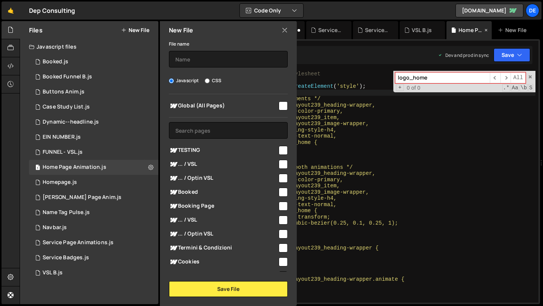
click at [476, 32] on div "Home Page Animation.js" at bounding box center [470, 30] width 24 height 8
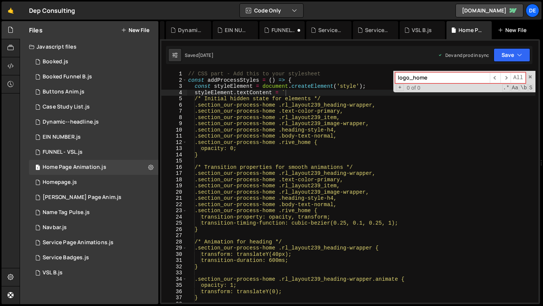
click at [505, 35] on div "New File" at bounding box center [515, 30] width 45 height 18
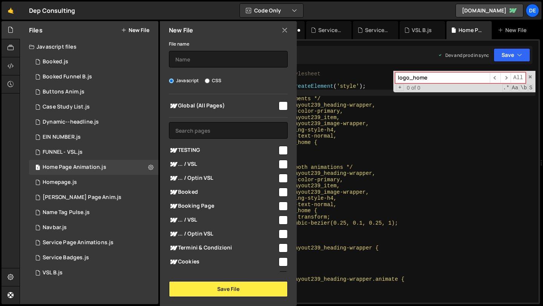
type textarea "/* Transition properties for smooth animations */"
click at [427, 167] on div "// CSS part - Add this to your stylesheet const addProcessStyles = ( ) => { con…" at bounding box center [361, 193] width 349 height 244
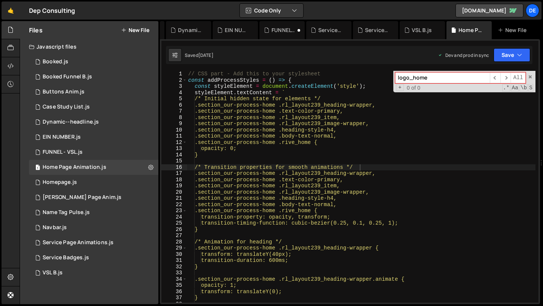
click at [452, 83] on input "logo_home" at bounding box center [442, 77] width 95 height 11
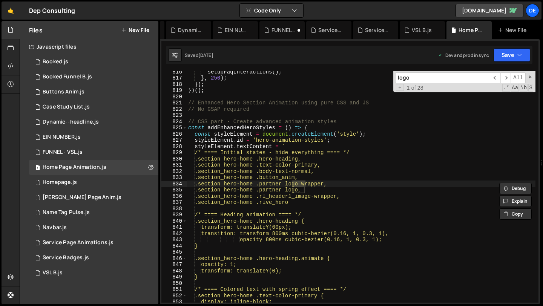
scroll to position [5071, 0]
type input "logo"
click at [426, 32] on div "VSL B.js" at bounding box center [422, 30] width 20 height 8
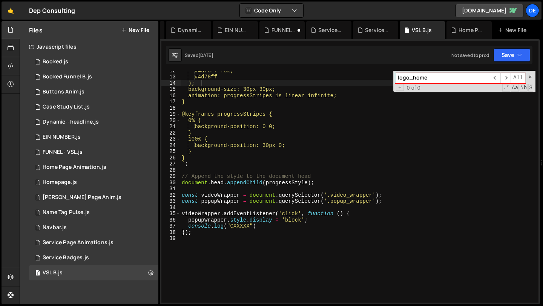
click at [437, 89] on div "+ 0 of 0 .* Aa \b S" at bounding box center [464, 88] width 138 height 6
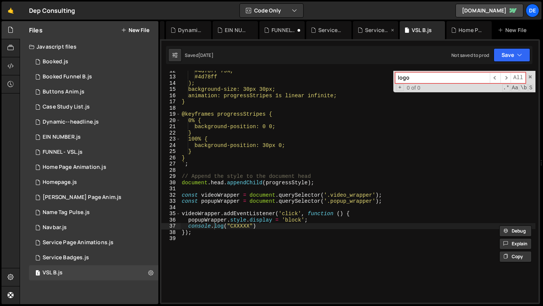
type input "logo"
click at [361, 38] on div "Service Badges.js" at bounding box center [375, 30] width 45 height 18
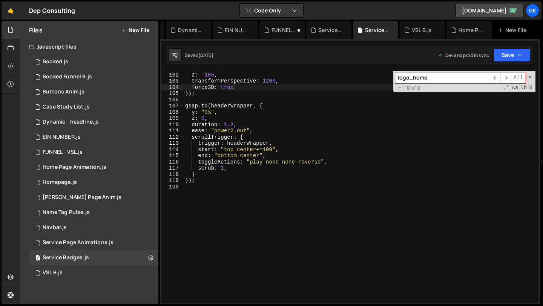
click at [413, 75] on input "logo_home" at bounding box center [442, 77] width 95 height 11
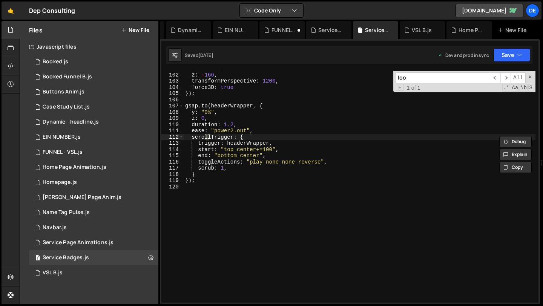
scroll to position [0, 0]
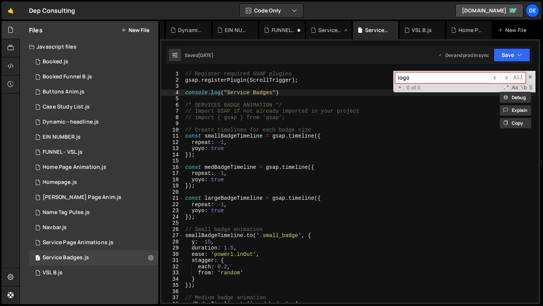
type input "logo"
click at [311, 27] on icon at bounding box center [313, 30] width 5 height 8
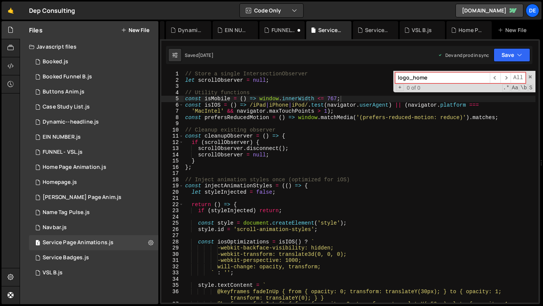
click at [439, 81] on input "logo_home" at bounding box center [442, 77] width 95 height 11
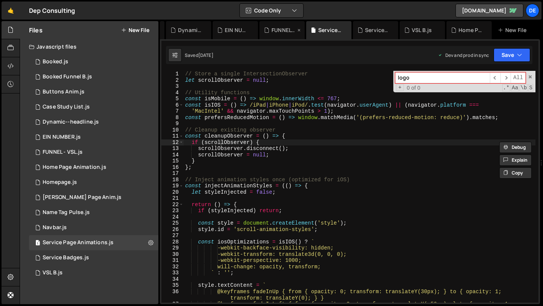
type input "logo"
click at [285, 31] on div "FUNNEL - VSL.js" at bounding box center [283, 30] width 24 height 8
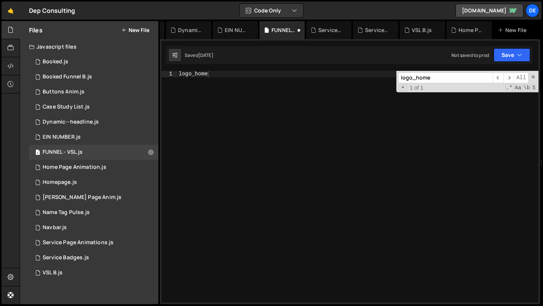
click at [356, 78] on div "logo_home" at bounding box center [357, 193] width 361 height 244
click at [229, 34] on div "EIN NUMBER.js" at bounding box center [235, 30] width 45 height 18
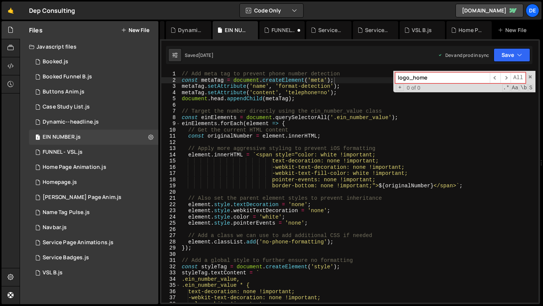
click at [424, 77] on input "logo_home" at bounding box center [442, 77] width 95 height 11
type input "ì"
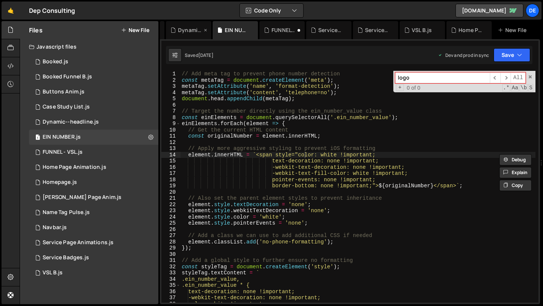
type input "logo"
click at [195, 31] on div "Dynamic--headline.js" at bounding box center [190, 30] width 24 height 8
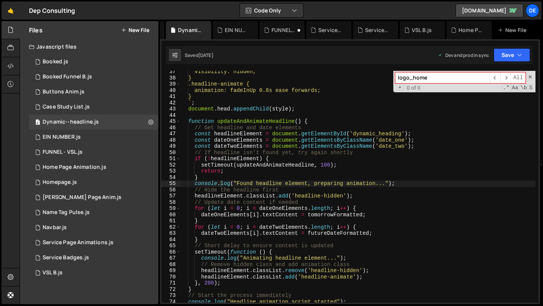
click at [440, 76] on input "logo_home" at bounding box center [442, 77] width 95 height 11
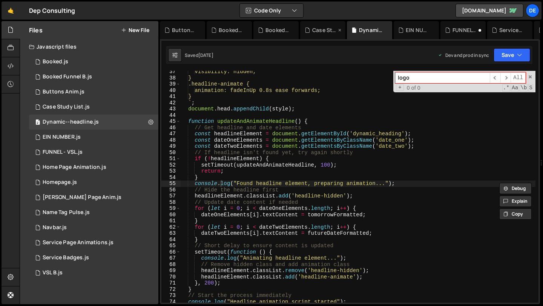
type input "logo"
click at [329, 33] on div "Case Study List.js" at bounding box center [324, 30] width 24 height 8
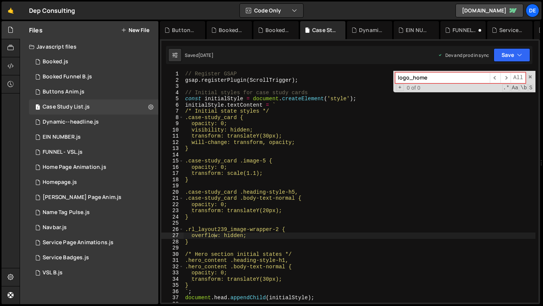
click at [411, 75] on input "logo_home" at bounding box center [442, 77] width 95 height 11
paste input
type input "logo"
click at [261, 33] on icon at bounding box center [260, 30] width 5 height 8
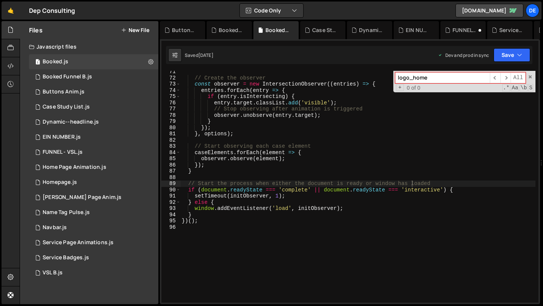
click at [428, 79] on input "logo_home" at bounding box center [442, 77] width 95 height 11
type input "logo"
click at [226, 38] on div "Booked Funnel B.js" at bounding box center [229, 30] width 45 height 18
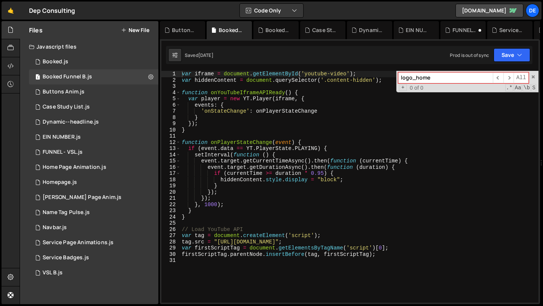
click at [431, 77] on input "logo_home" at bounding box center [445, 77] width 95 height 11
paste input "l"
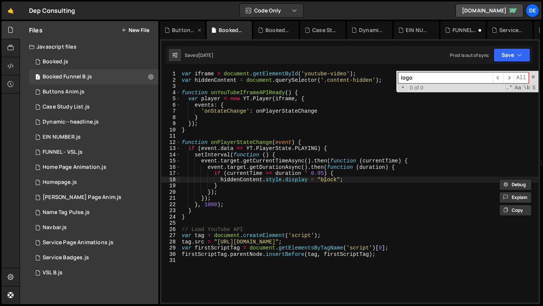
type input "logo"
click at [173, 35] on div "Buttons Anim.js" at bounding box center [182, 30] width 45 height 18
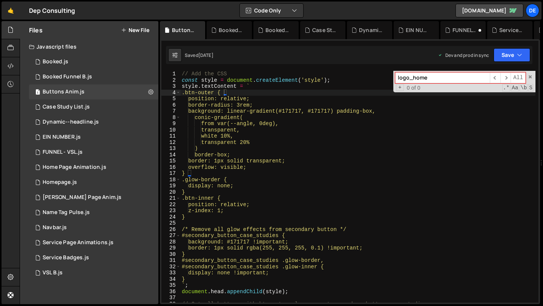
click at [446, 85] on div "+ 0 of 0 .* Aa \b S" at bounding box center [464, 88] width 138 height 6
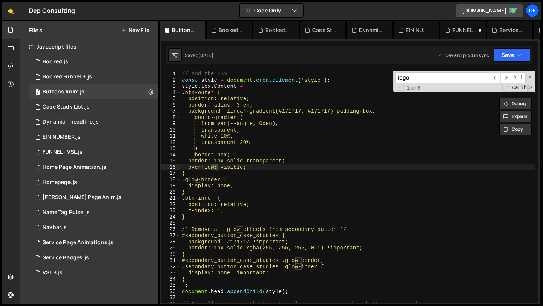
scroll to position [139, 0]
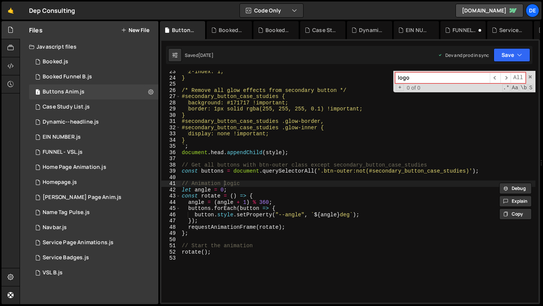
type input "logo"
click at [13, 47] on icon at bounding box center [11, 48] width 6 height 8
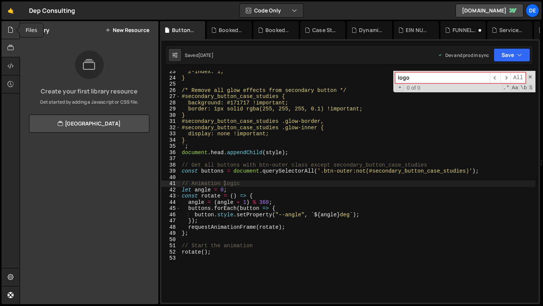
click at [14, 32] on div at bounding box center [11, 30] width 18 height 18
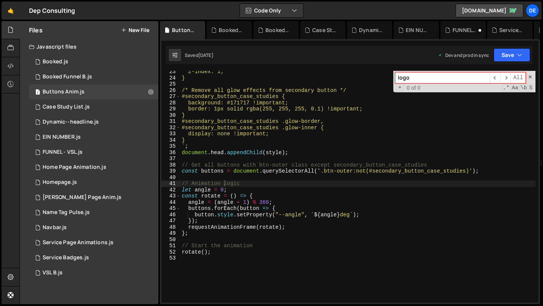
click at [72, 46] on div "Javascript files" at bounding box center [89, 46] width 138 height 15
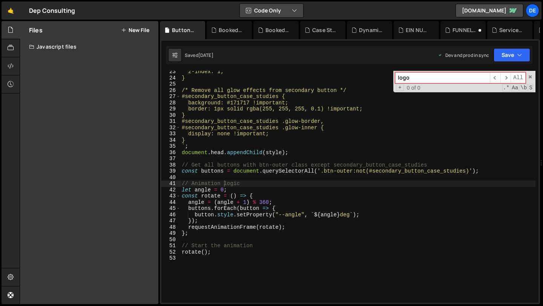
click at [297, 15] on button "Code Only" at bounding box center [271, 11] width 63 height 14
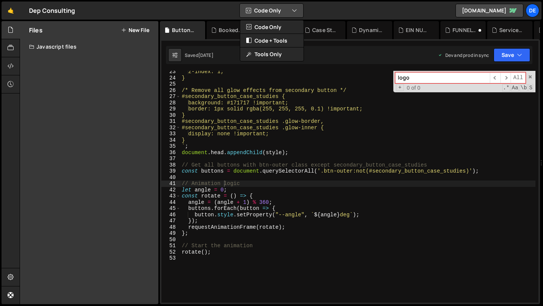
click at [297, 15] on button "Code Only" at bounding box center [271, 11] width 63 height 14
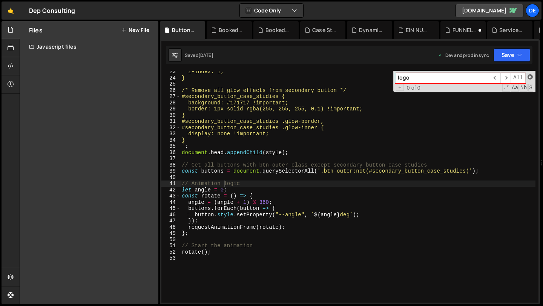
click at [531, 78] on span at bounding box center [529, 76] width 5 height 5
type textarea "// Animation logic"
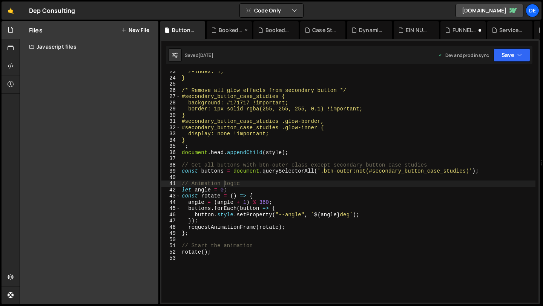
click at [245, 29] on icon at bounding box center [246, 30] width 5 height 8
click at [0, 0] on icon at bounding box center [0, 0] width 0 height 0
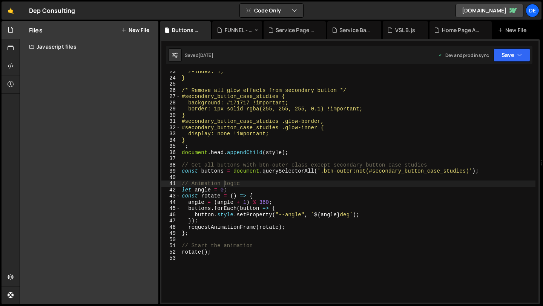
click at [231, 32] on div "FUNNEL - VSL.js" at bounding box center [239, 30] width 28 height 8
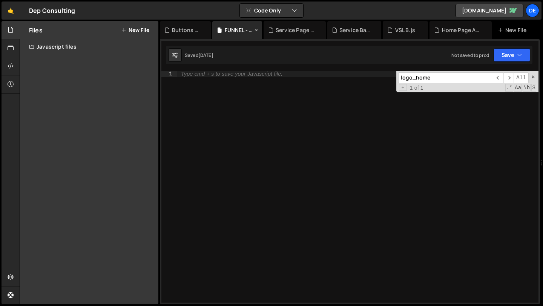
click at [257, 31] on icon at bounding box center [256, 30] width 5 height 8
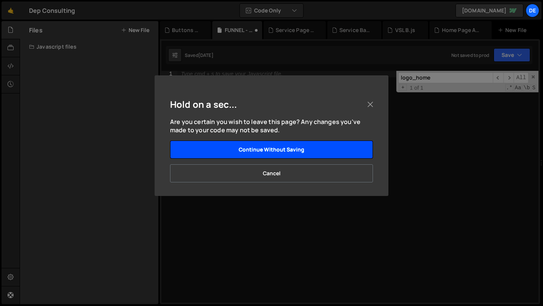
click at [310, 152] on button "Continue without saving" at bounding box center [271, 150] width 203 height 18
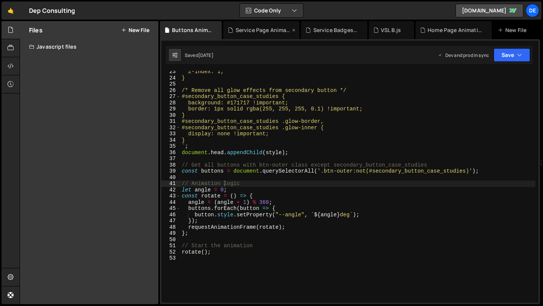
click at [291, 32] on icon at bounding box center [293, 30] width 5 height 8
click at [284, 31] on icon at bounding box center [285, 30] width 5 height 8
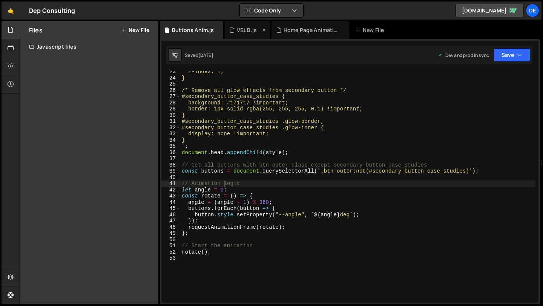
click at [265, 32] on icon at bounding box center [263, 30] width 5 height 8
click at [294, 29] on icon at bounding box center [296, 30] width 5 height 8
click at [217, 31] on icon at bounding box center [216, 30] width 5 height 8
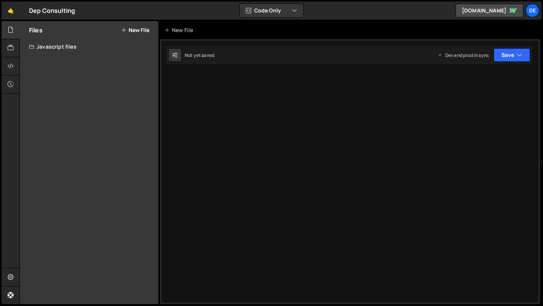
click at [48, 48] on div "Javascript files" at bounding box center [89, 46] width 138 height 15
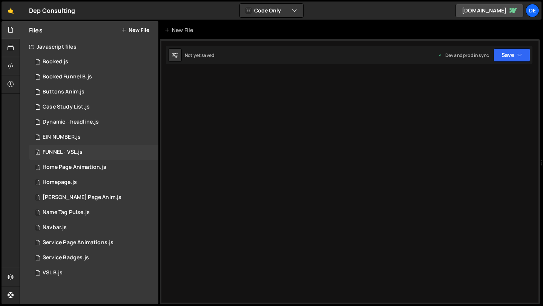
click at [103, 154] on div "1 FUNNEL - VSL.js 0" at bounding box center [95, 152] width 132 height 15
click at [174, 57] on icon at bounding box center [174, 55] width 5 height 8
select select "editor"
select select "ace/theme/monokai"
type input "14"
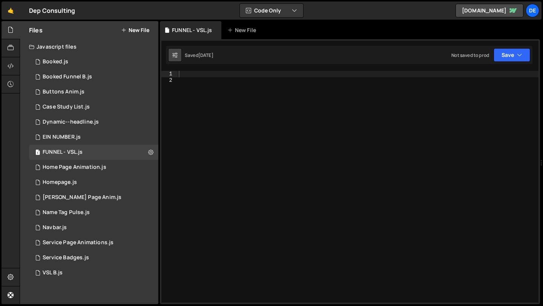
checkbox input "true"
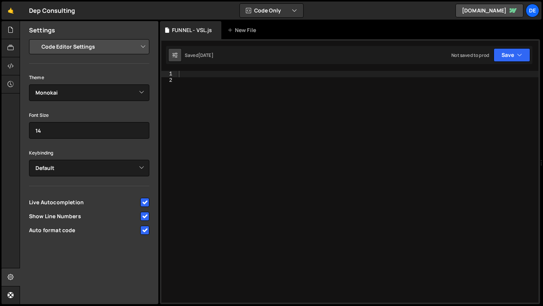
click at [175, 58] on icon at bounding box center [174, 55] width 5 height 8
click at [9, 43] on div at bounding box center [11, 48] width 18 height 18
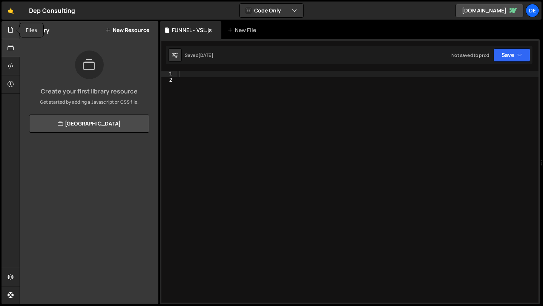
click at [11, 35] on div at bounding box center [11, 30] width 18 height 18
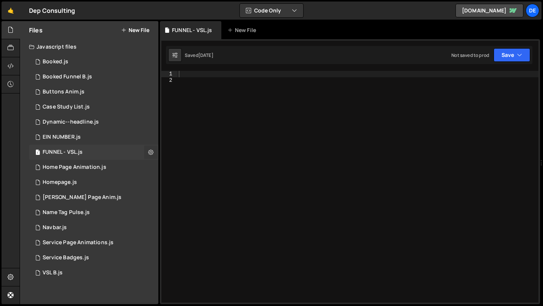
click at [149, 153] on icon at bounding box center [150, 152] width 5 height 7
type input "FUNNEL - VSL"
radio input "true"
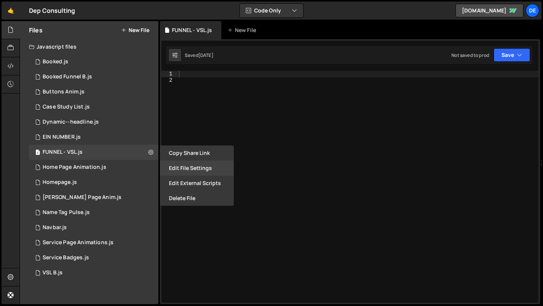
click at [189, 170] on button "Edit File Settings" at bounding box center [197, 168] width 74 height 15
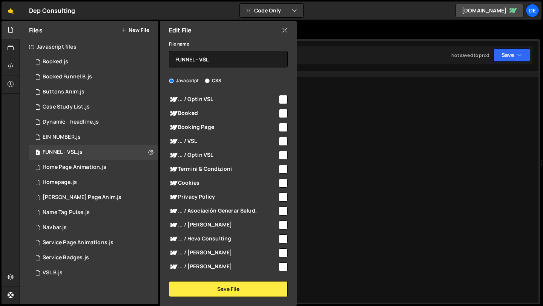
scroll to position [21, 0]
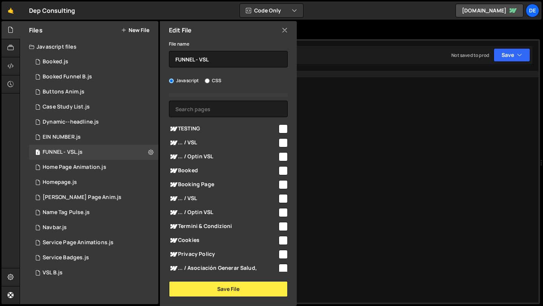
click at [282, 35] on div "Edit File" at bounding box center [228, 30] width 137 height 18
click at [286, 33] on icon at bounding box center [285, 30] width 6 height 8
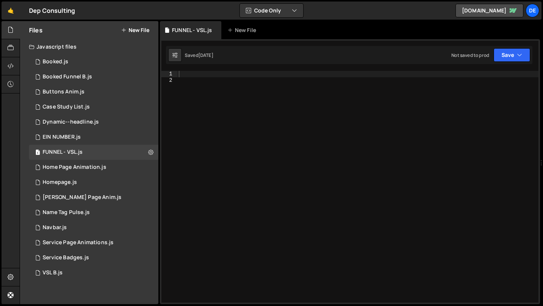
click at [58, 47] on div "Javascript files" at bounding box center [89, 46] width 138 height 15
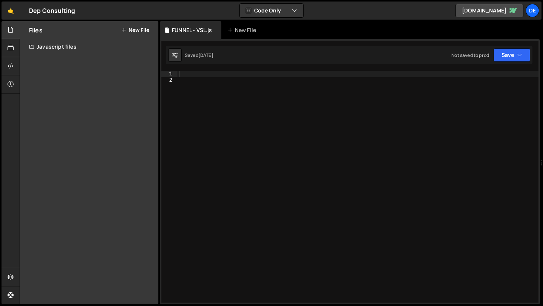
click at [58, 47] on div "Javascript files" at bounding box center [89, 46] width 138 height 15
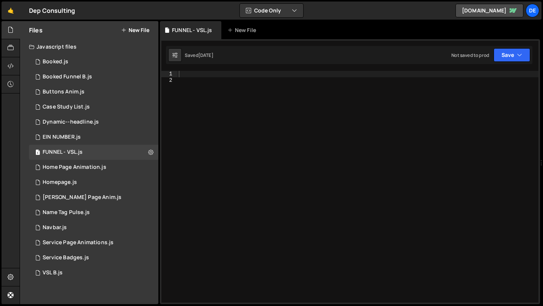
click at [135, 32] on button "New File" at bounding box center [135, 30] width 28 height 6
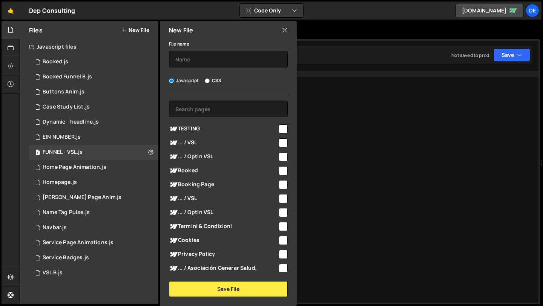
click at [287, 30] on icon at bounding box center [285, 30] width 6 height 8
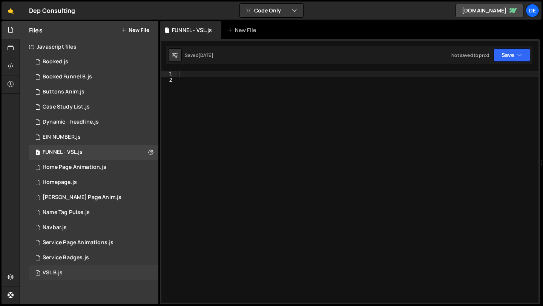
click at [89, 268] on div "1 VSL B.js 0" at bounding box center [95, 272] width 132 height 15
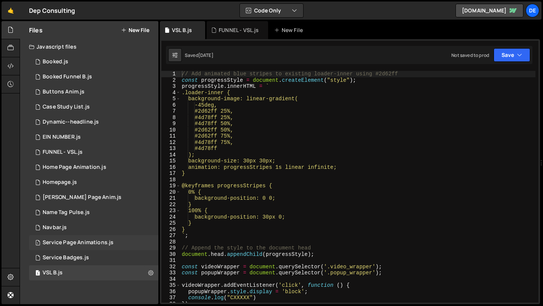
click at [132, 242] on div "1 Service Page Animations.js 0" at bounding box center [95, 242] width 132 height 15
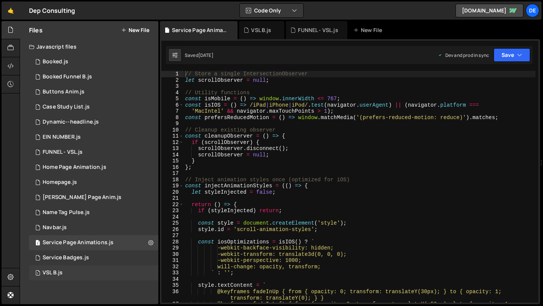
click at [119, 272] on div "1 VSL B.js 0" at bounding box center [95, 272] width 132 height 15
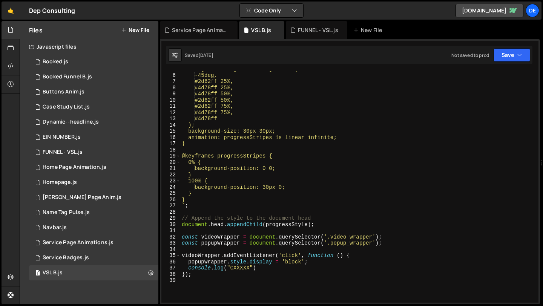
scroll to position [12, 0]
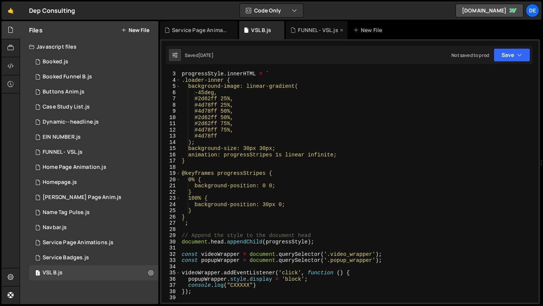
click at [299, 34] on div "FUNNEL - VSL.js" at bounding box center [316, 30] width 61 height 18
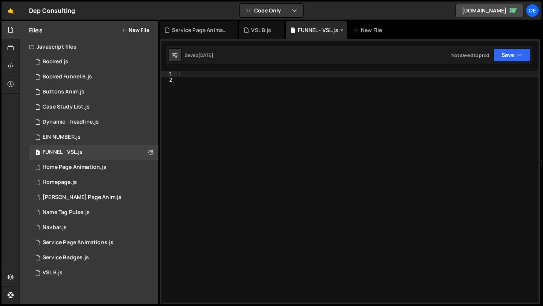
click at [342, 29] on icon at bounding box center [341, 30] width 5 height 8
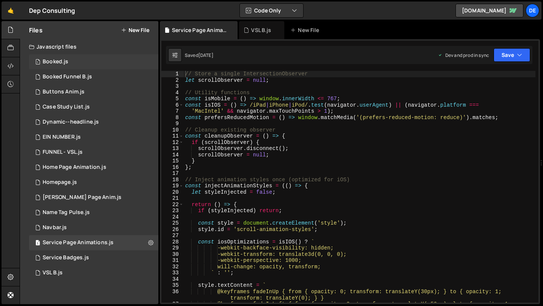
click at [98, 68] on div "1 Booked.js 0" at bounding box center [95, 61] width 132 height 15
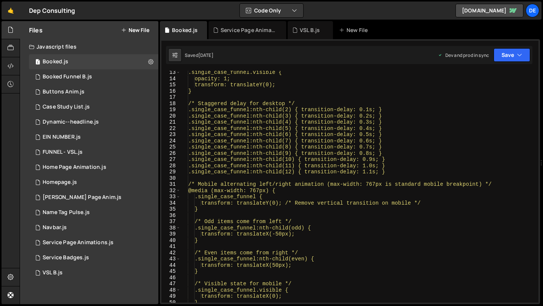
scroll to position [107, 0]
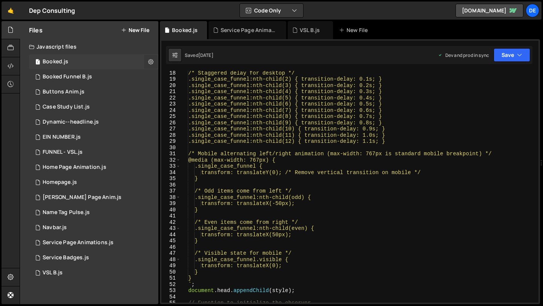
click at [151, 65] on icon at bounding box center [150, 61] width 5 height 7
type input "Booked"
radio input "true"
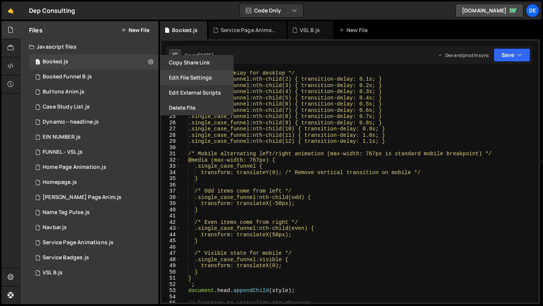
click at [183, 79] on button "Edit File Settings" at bounding box center [197, 77] width 74 height 15
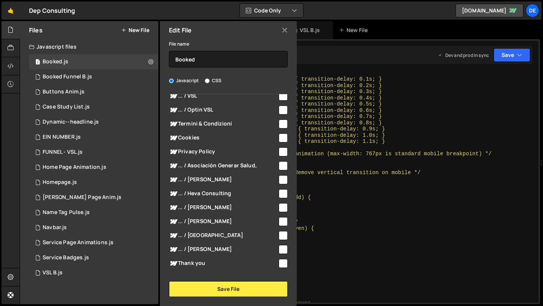
scroll to position [245, 0]
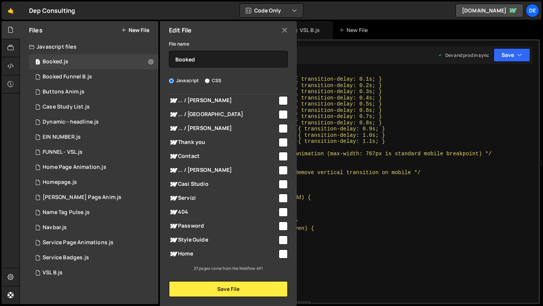
click at [287, 30] on icon at bounding box center [285, 30] width 6 height 8
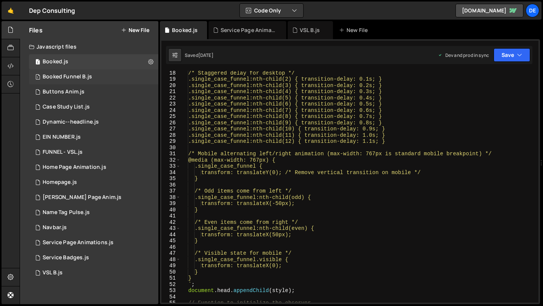
click at [150, 79] on div "1 Booked Funnel B.js 0" at bounding box center [95, 76] width 132 height 15
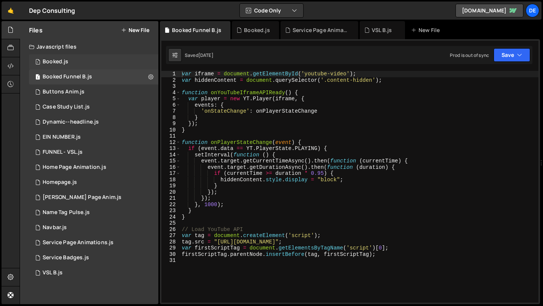
click at [136, 60] on div "1 Booked.js 0" at bounding box center [95, 61] width 132 height 15
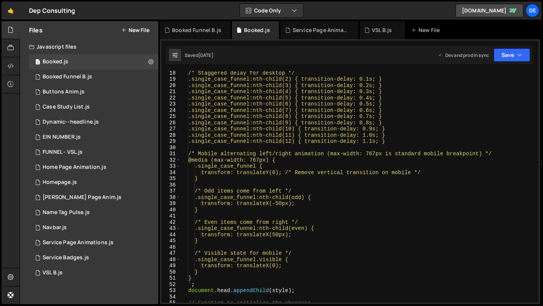
type textarea ".single_case_funnel:nth-child(8) { transition-delay: 0.7s; }"
click at [282, 117] on div "/* Staggered delay for desktop */ .single_case_funnel:nth-child(2) { transition…" at bounding box center [357, 192] width 355 height 244
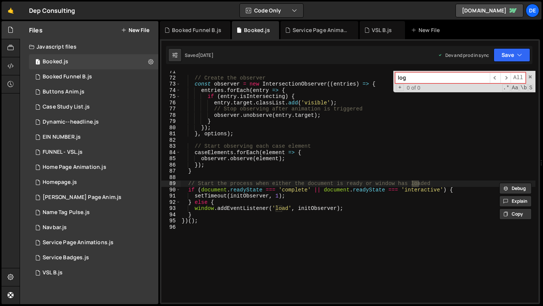
scroll to position [438, 0]
type input "logo"
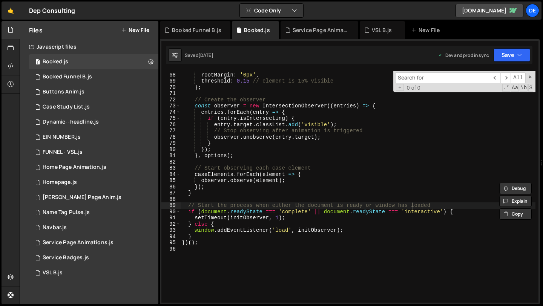
scroll to position [392, 0]
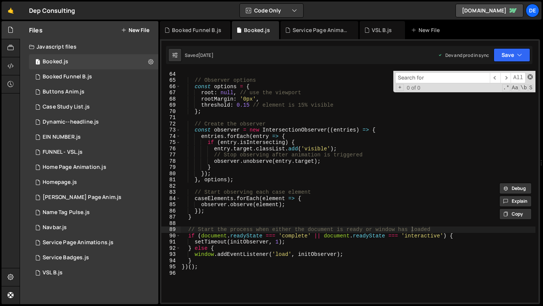
click at [532, 78] on span at bounding box center [529, 76] width 5 height 5
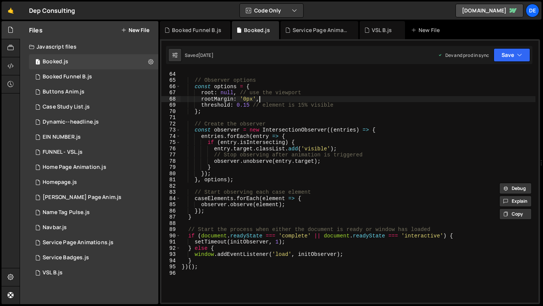
click at [326, 101] on div "} // Observer options const options = { root : null , // use the viewport rootM…" at bounding box center [357, 187] width 355 height 244
type textarea "rootMargin: '0px',"
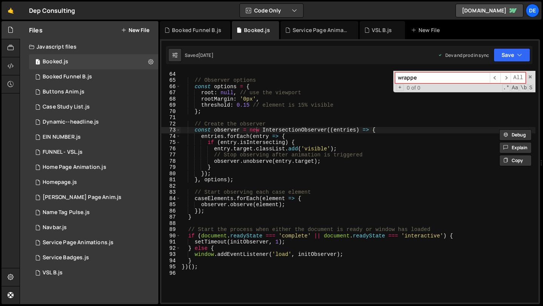
type input "wrapper"
click at [532, 80] on div "​ ​ All Replace All + 0 of 0 .* Aa \b S" at bounding box center [464, 81] width 142 height 21
click at [531, 77] on span at bounding box center [529, 76] width 5 height 5
type textarea "const observer = new IntersectionObserver((entries) => {"
